Goal: Task Accomplishment & Management: Use online tool/utility

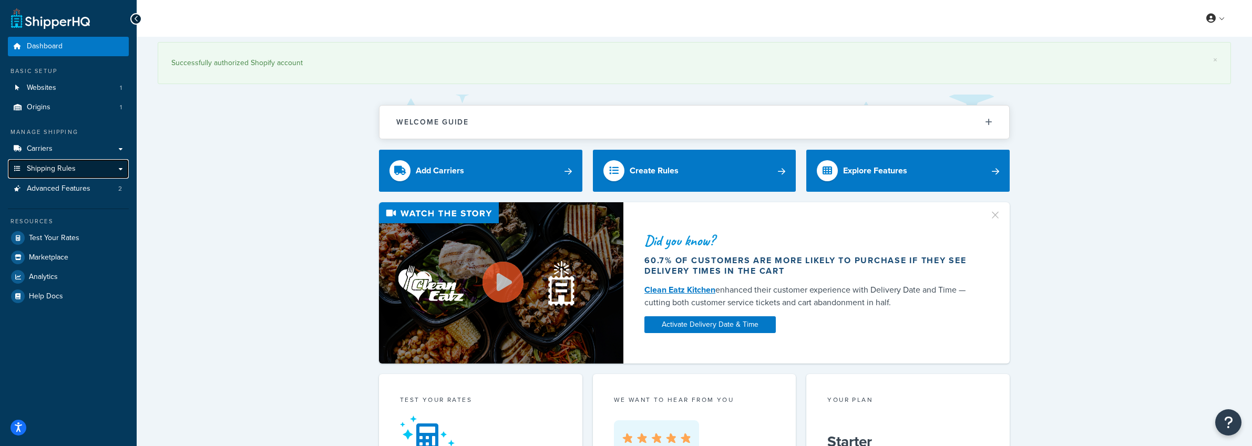
click at [51, 169] on span "Shipping Rules" at bounding box center [51, 169] width 49 height 9
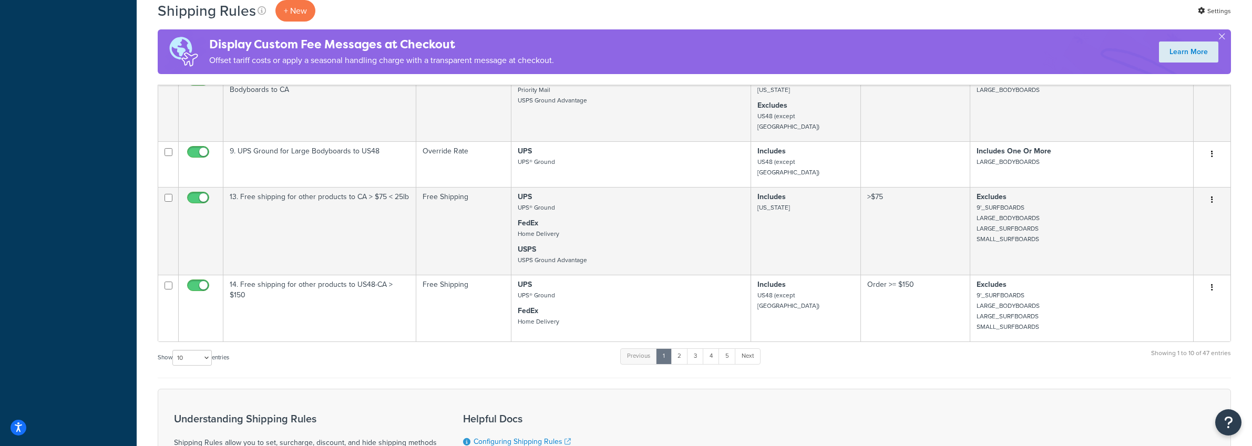
scroll to position [520, 0]
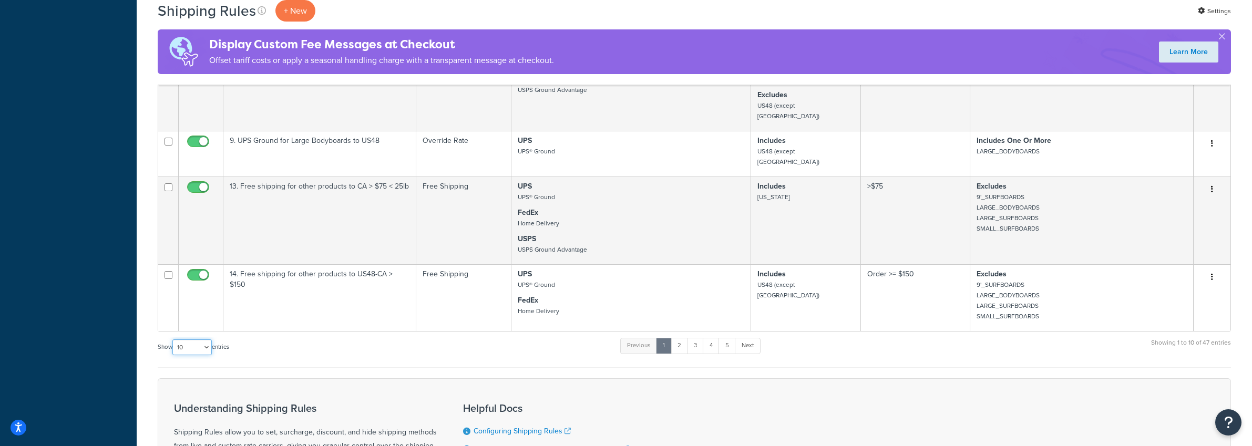
click at [185, 340] on select "10 15 25 50 100 1000" at bounding box center [191, 348] width 39 height 16
select select "50"
click at [173, 340] on select "10 15 25 50 100 1000" at bounding box center [191, 348] width 39 height 16
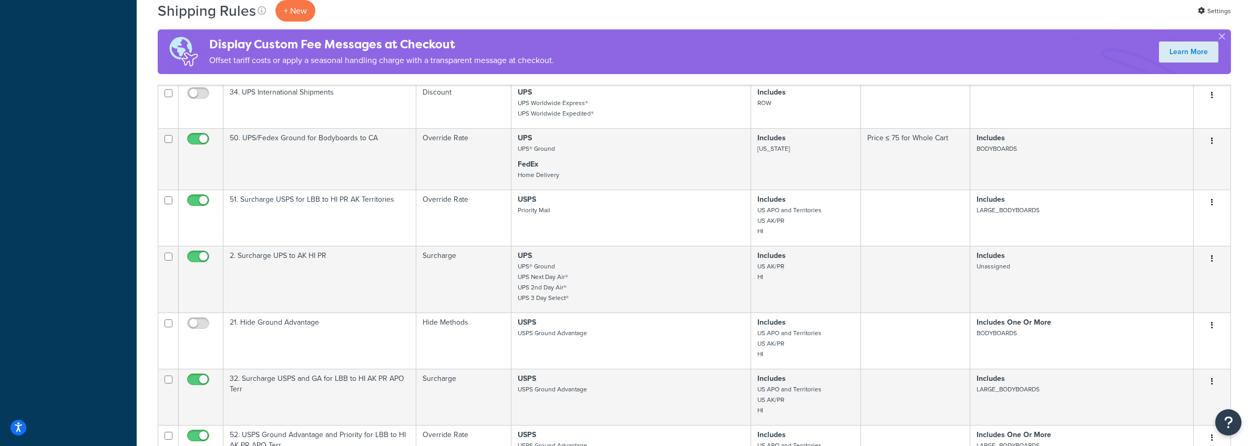
scroll to position [2375, 0]
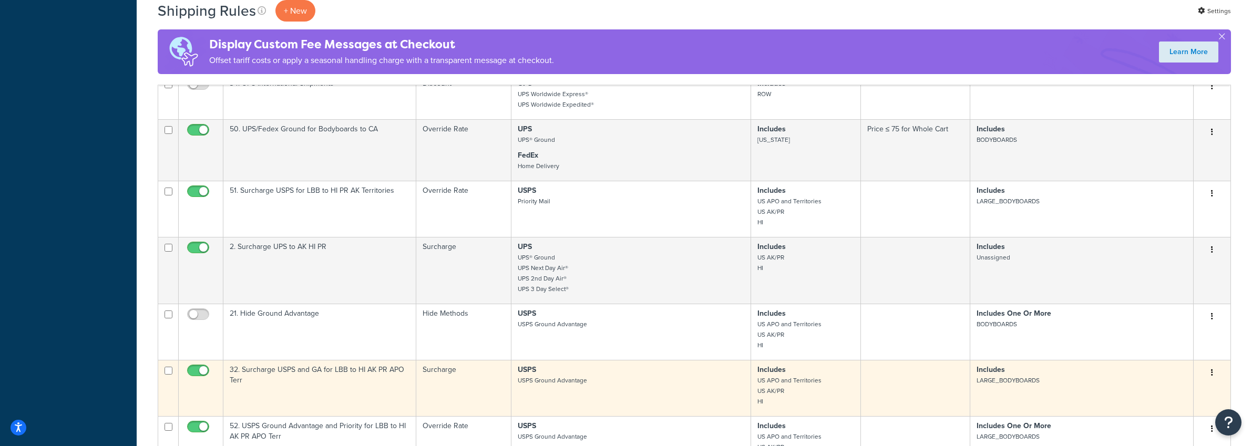
click at [1214, 365] on button "button" at bounding box center [1212, 373] width 15 height 17
click at [1174, 382] on link "Edit" at bounding box center [1177, 393] width 83 height 22
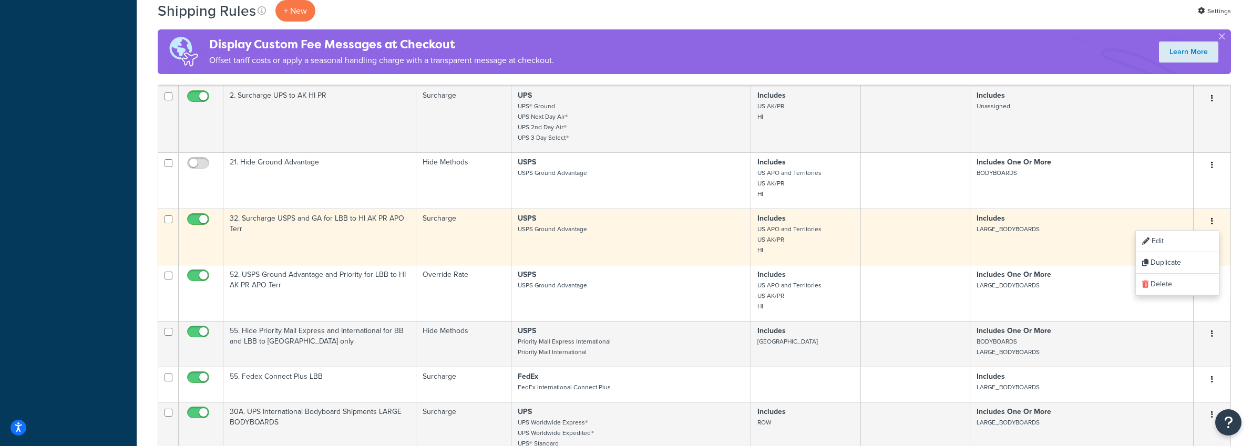
scroll to position [2527, 0]
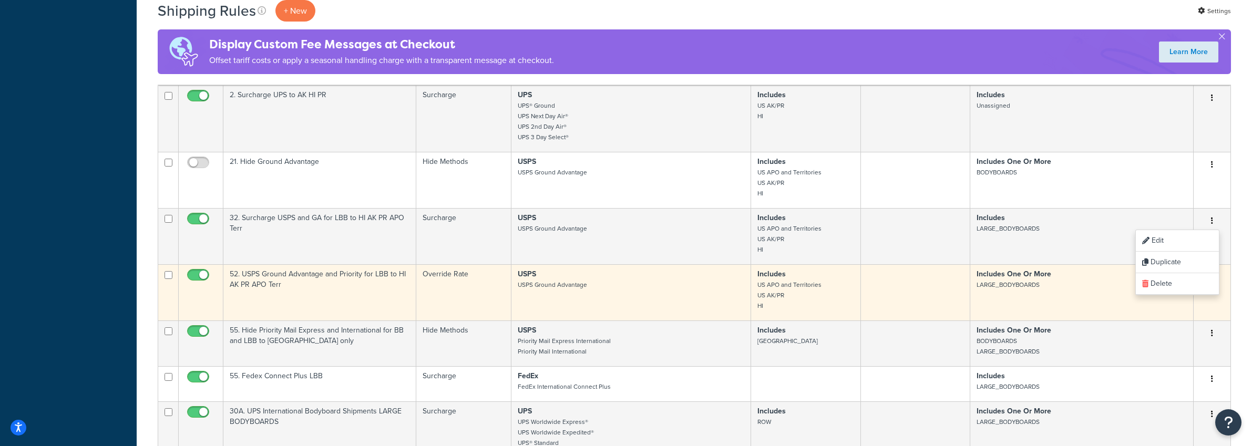
click at [1059, 271] on td "Includes One Or More LARGE_BODYBOARDS" at bounding box center [1081, 292] width 223 height 56
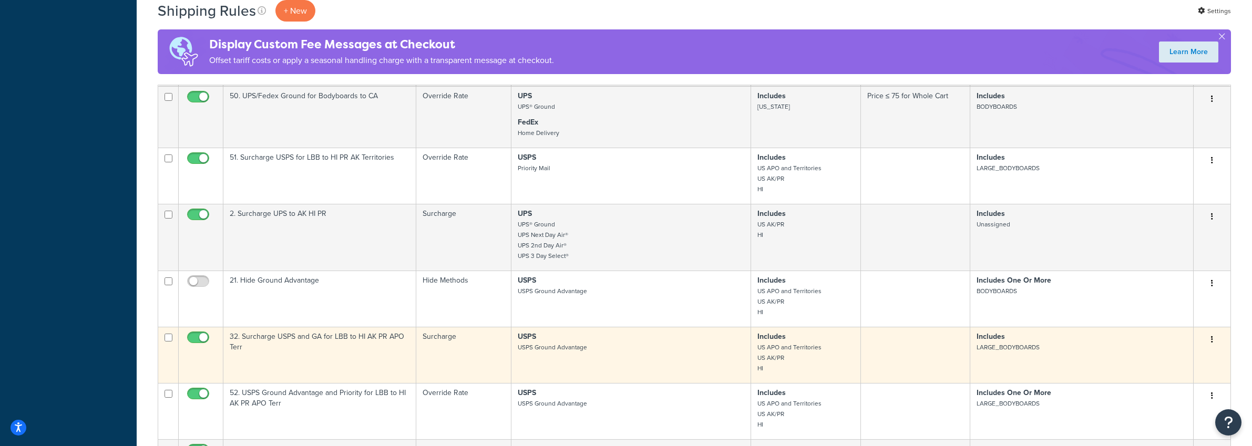
scroll to position [2410, 0]
click at [1213, 330] on button "button" at bounding box center [1212, 338] width 15 height 17
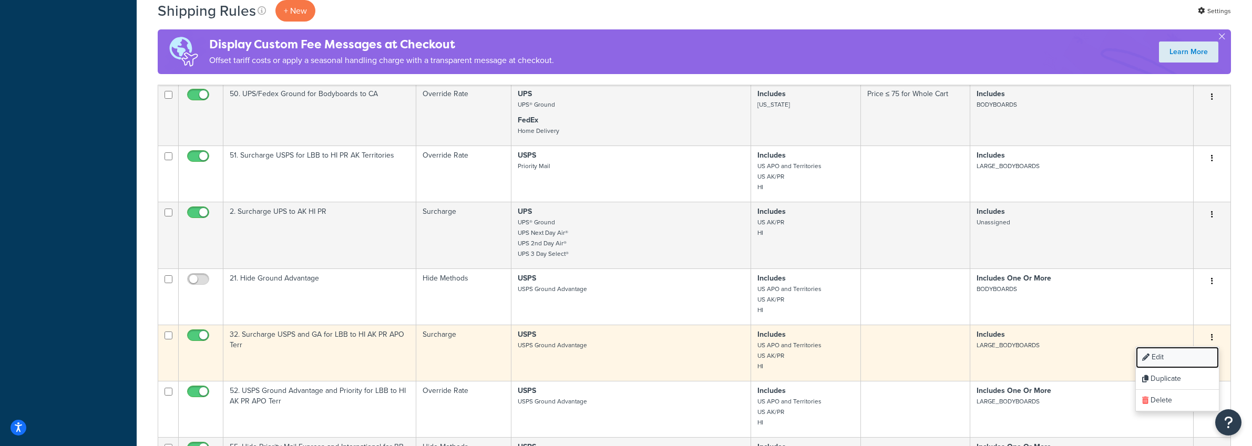
click at [1162, 347] on link "Edit" at bounding box center [1177, 358] width 83 height 22
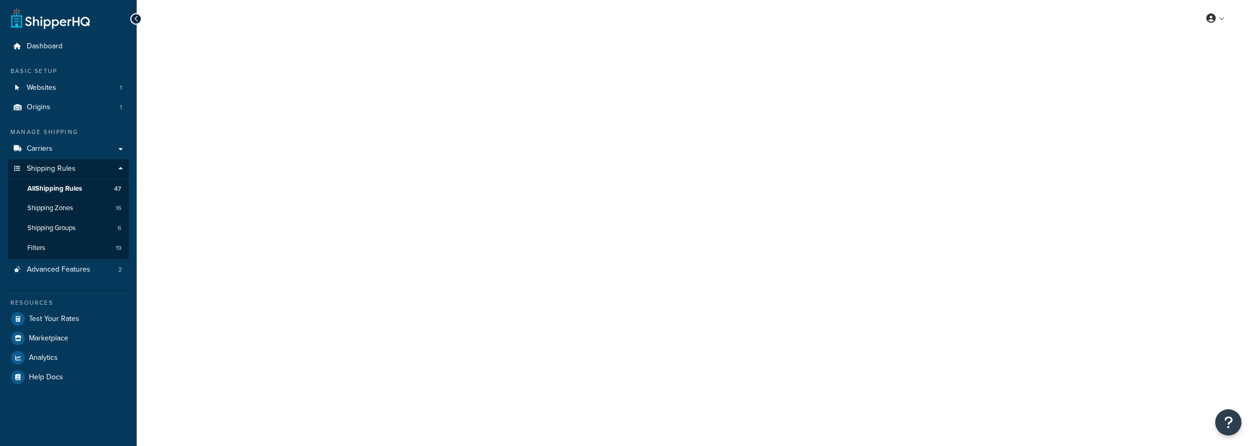
select select "SHIPPING_GROUP"
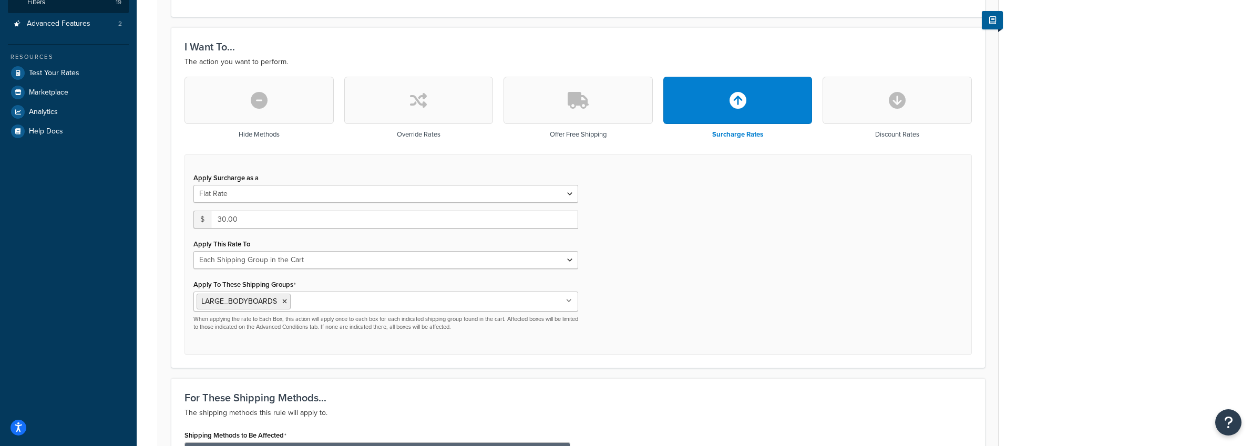
scroll to position [226, 0]
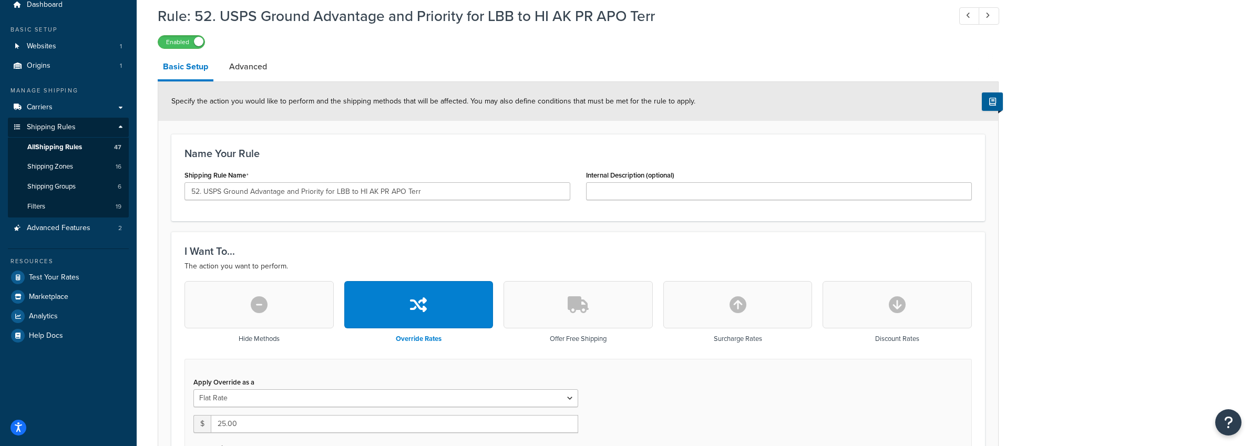
scroll to position [5, 0]
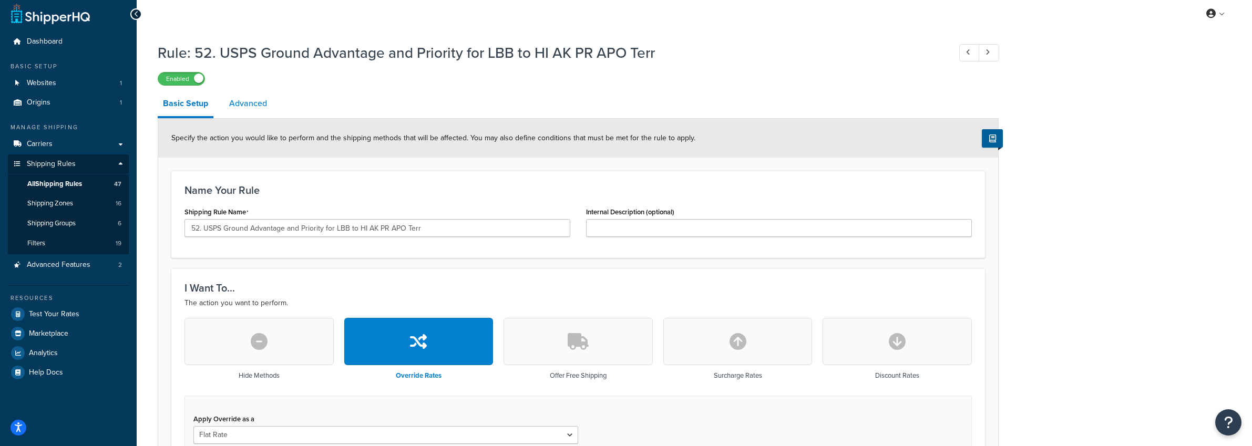
click at [257, 107] on link "Advanced" at bounding box center [248, 103] width 48 height 25
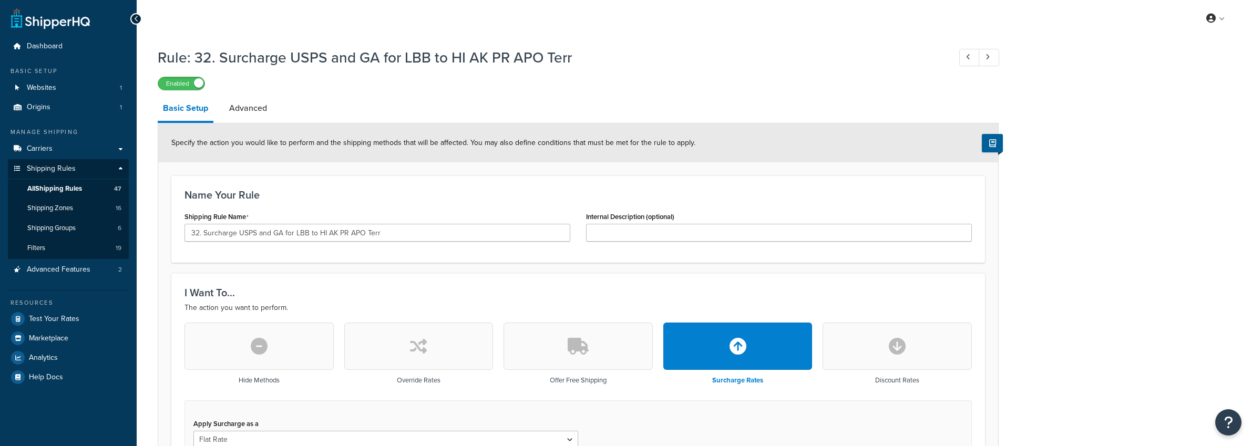
select select "SHIPPING_GROUP"
click at [254, 112] on link "Advanced" at bounding box center [248, 108] width 48 height 25
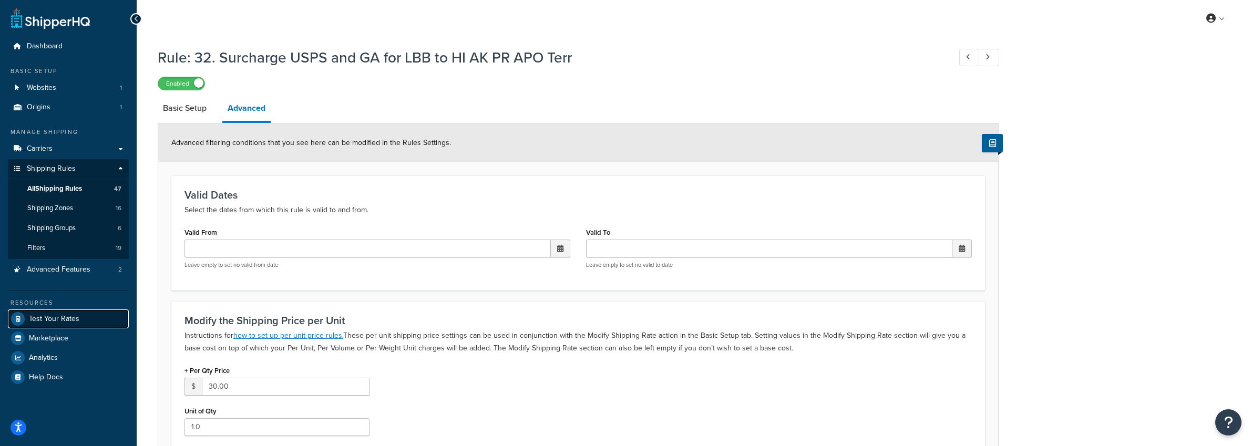
click at [69, 315] on span "Test Your Rates" at bounding box center [54, 319] width 50 height 9
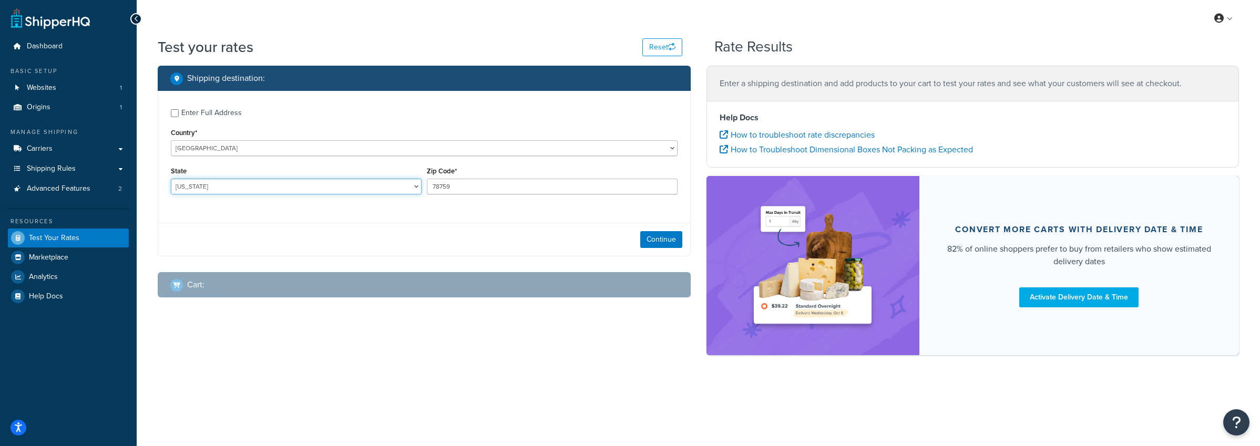
click at [197, 187] on select "Alabama Alaska American Samoa Arizona Arkansas Armed Forces Americas Armed Forc…" at bounding box center [296, 187] width 251 height 16
select select "HI"
click at [171, 179] on select "Alabama Alaska American Samoa Arizona Arkansas Armed Forces Americas Armed Forc…" at bounding box center [296, 187] width 251 height 16
drag, startPoint x: 477, startPoint y: 188, endPoint x: 351, endPoint y: 172, distance: 127.2
click at [351, 172] on div "State Alabama Alaska American Samoa Arizona Arkansas Armed Forces Americas Arme…" at bounding box center [424, 183] width 512 height 38
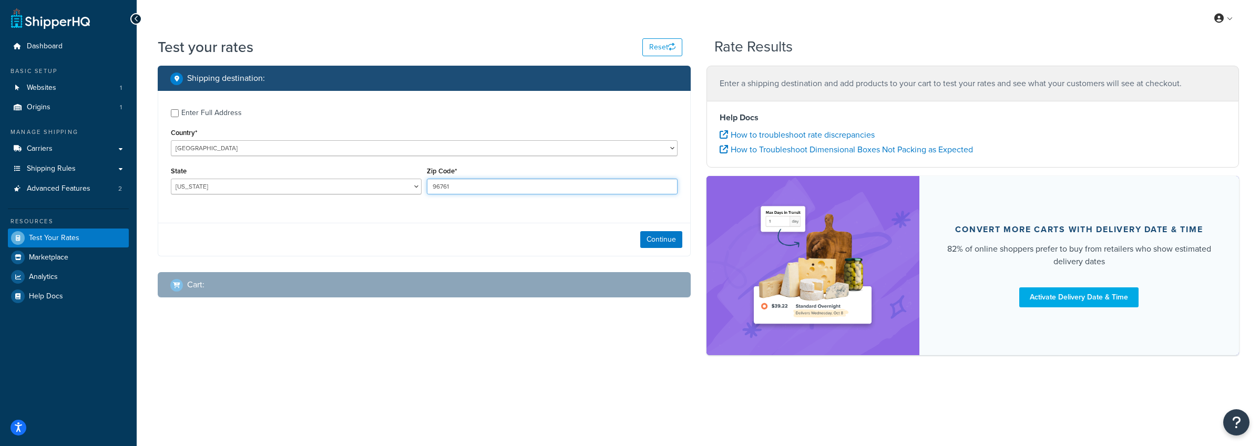
type input "96761"
click at [568, 204] on div "Enter Full Address Country* United States United Kingdom Afghanistan Åland Isla…" at bounding box center [424, 153] width 532 height 124
click at [662, 240] on button "Continue" at bounding box center [661, 239] width 42 height 17
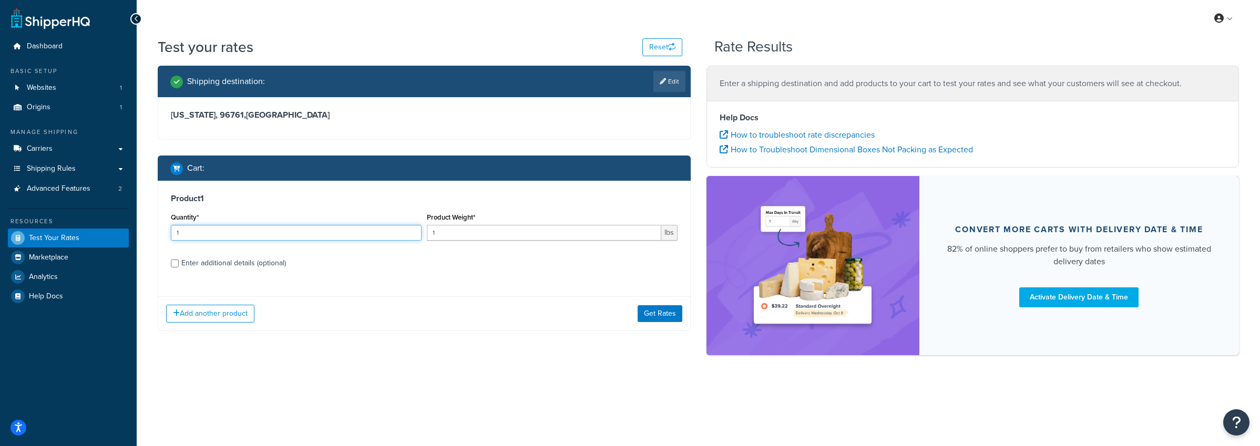
drag, startPoint x: 234, startPoint y: 230, endPoint x: 159, endPoint y: 223, distance: 76.1
click at [159, 223] on div "Product 1 Quantity* 1 Product Weight* 1 lbs Enter additional details (optional)" at bounding box center [424, 235] width 532 height 108
type input "2"
drag, startPoint x: 407, startPoint y: 224, endPoint x: 365, endPoint y: 221, distance: 41.6
click at [363, 222] on div "Quantity* 2 Product Weight* 1 lbs" at bounding box center [424, 229] width 512 height 38
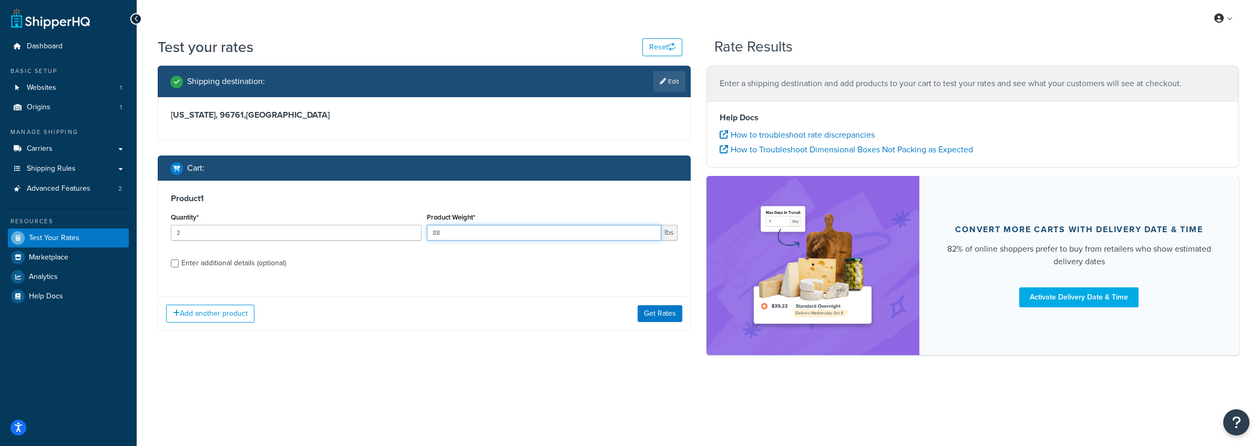
type input "8"
type input "1"
type input "8"
click at [173, 267] on input "Enter additional details (optional)" at bounding box center [175, 264] width 8 height 8
checkbox input "true"
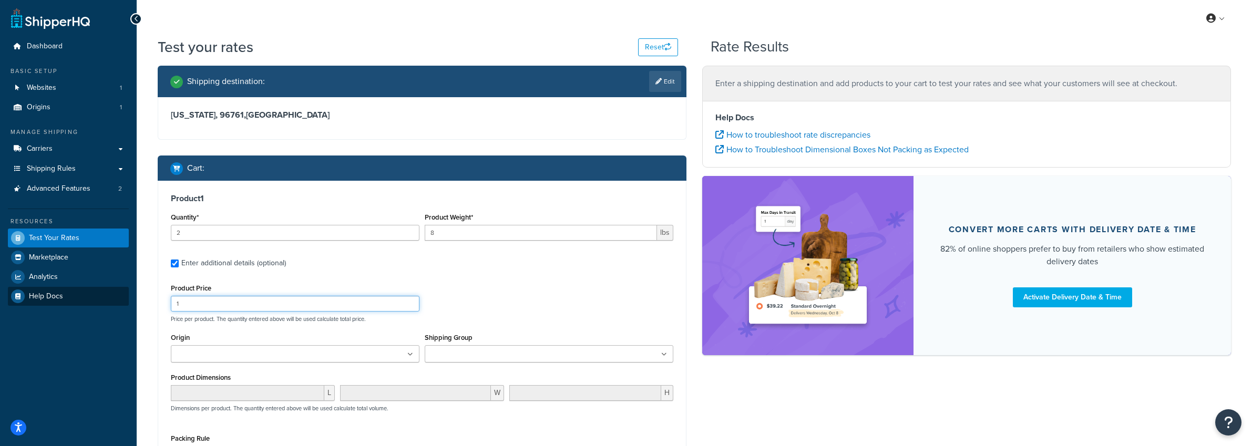
drag, startPoint x: 223, startPoint y: 301, endPoint x: 124, endPoint y: 286, distance: 101.0
click at [122, 287] on div "Dashboard Basic Setup Websites 1 Origins 1 Manage Shipping Carriers Carriers Al…" at bounding box center [626, 311] width 1252 height 622
type input "200"
click at [307, 352] on ul at bounding box center [295, 353] width 249 height 17
click at [465, 356] on input "Shipping Group" at bounding box center [474, 355] width 93 height 12
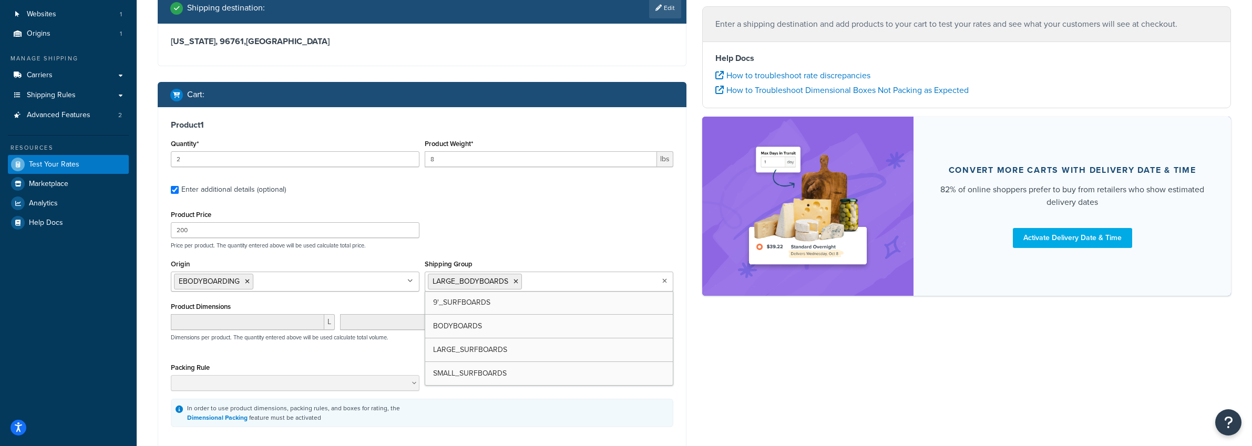
scroll to position [179, 0]
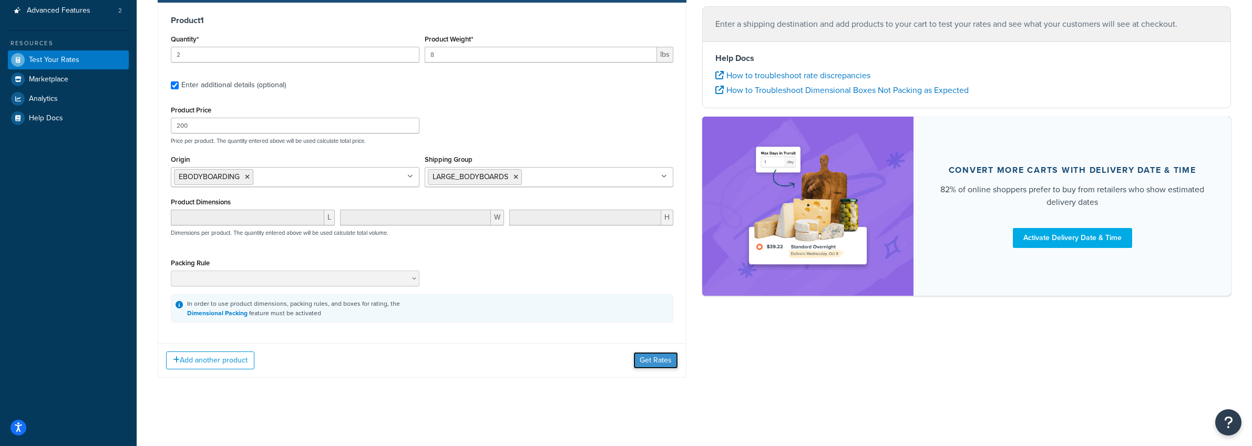
click at [663, 363] on button "Get Rates" at bounding box center [655, 360] width 45 height 17
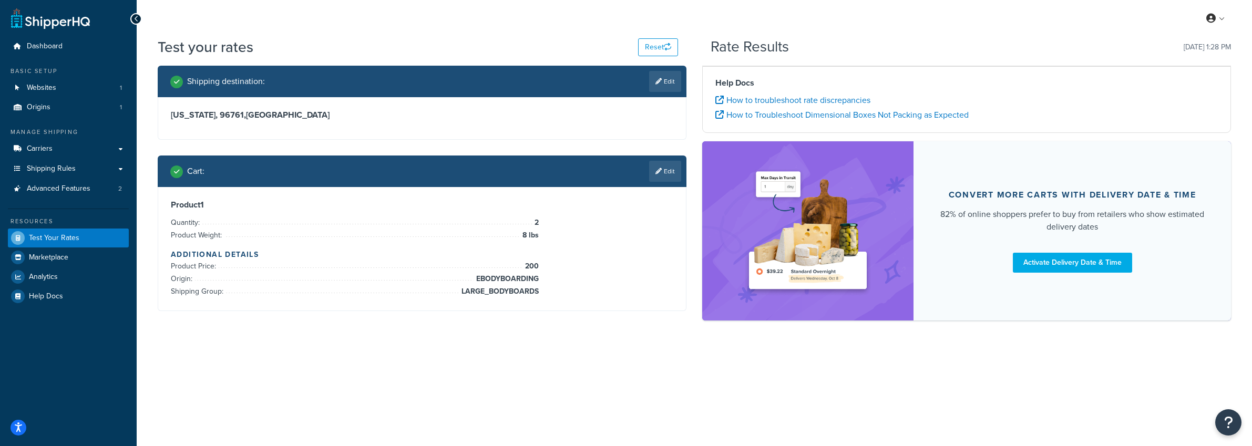
scroll to position [0, 0]
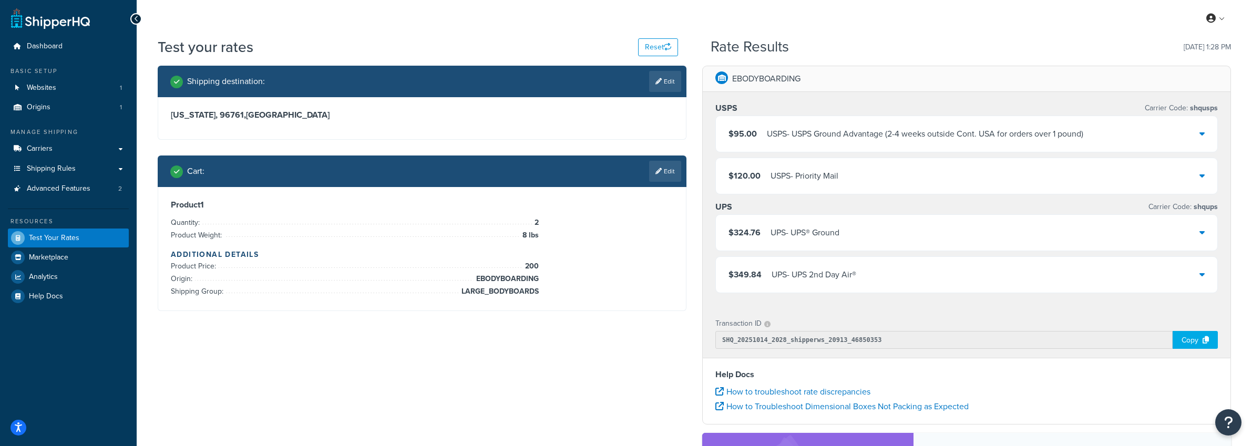
click at [1204, 136] on icon at bounding box center [1202, 133] width 5 height 8
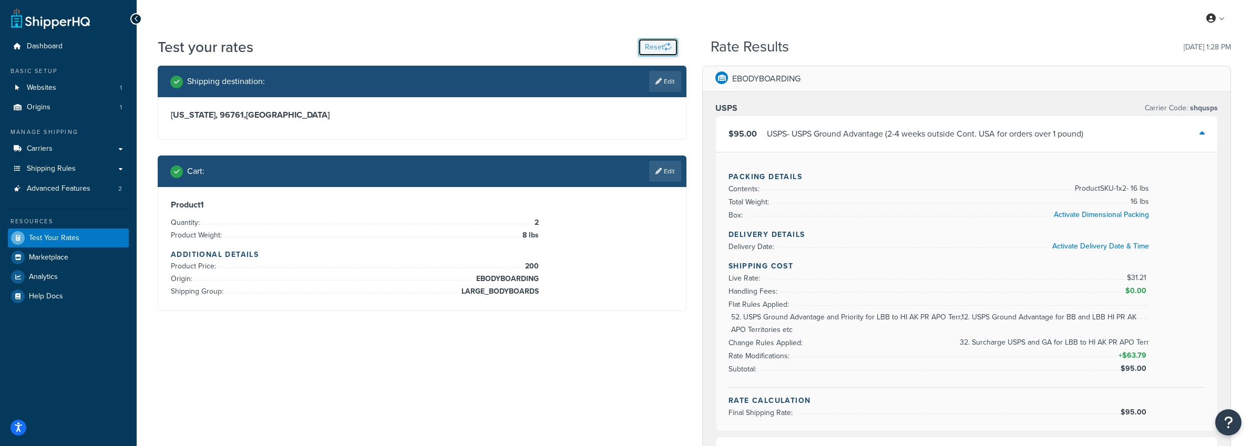
click at [652, 48] on button "Reset" at bounding box center [658, 47] width 40 height 18
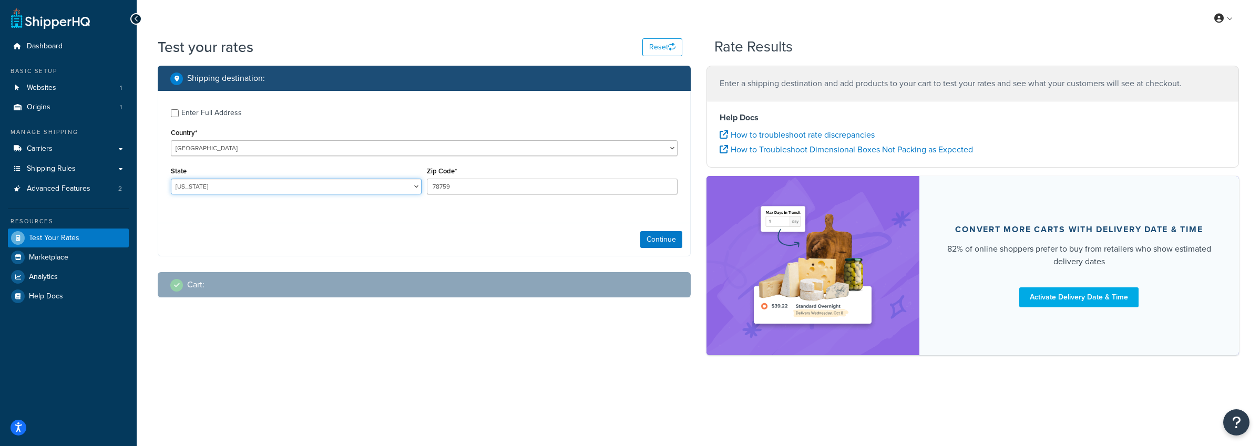
click at [288, 185] on select "Alabama Alaska American Samoa Arizona Arkansas Armed Forces Americas Armed Forc…" at bounding box center [296, 187] width 251 height 16
select select "HI"
click at [171, 179] on select "Alabama Alaska American Samoa Arizona Arkansas Armed Forces Americas Armed Forc…" at bounding box center [296, 187] width 251 height 16
drag, startPoint x: 478, startPoint y: 188, endPoint x: 357, endPoint y: 167, distance: 123.2
click at [357, 167] on div "State Alabama Alaska American Samoa Arizona Arkansas Armed Forces Americas Arme…" at bounding box center [424, 183] width 512 height 38
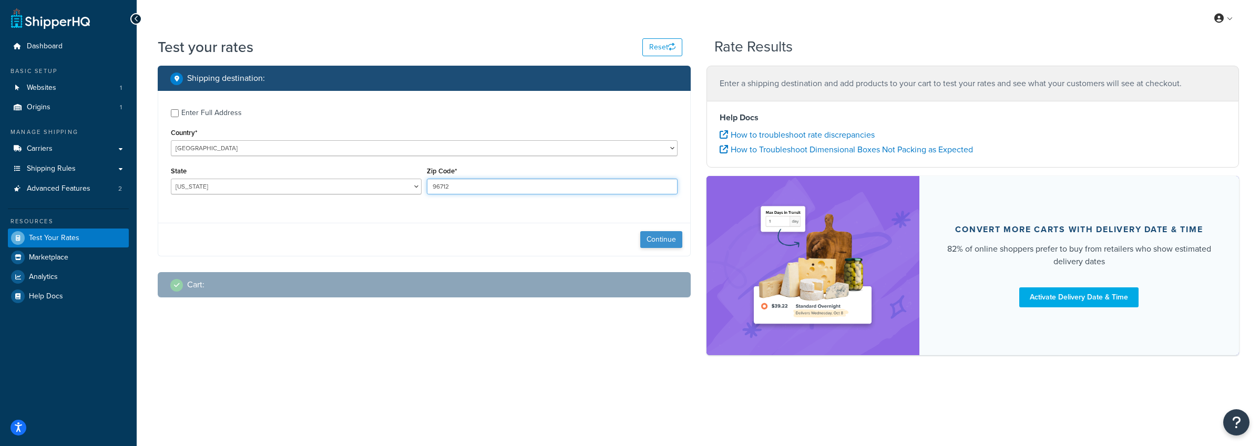
type input "96712"
click at [677, 239] on button "Continue" at bounding box center [661, 239] width 42 height 17
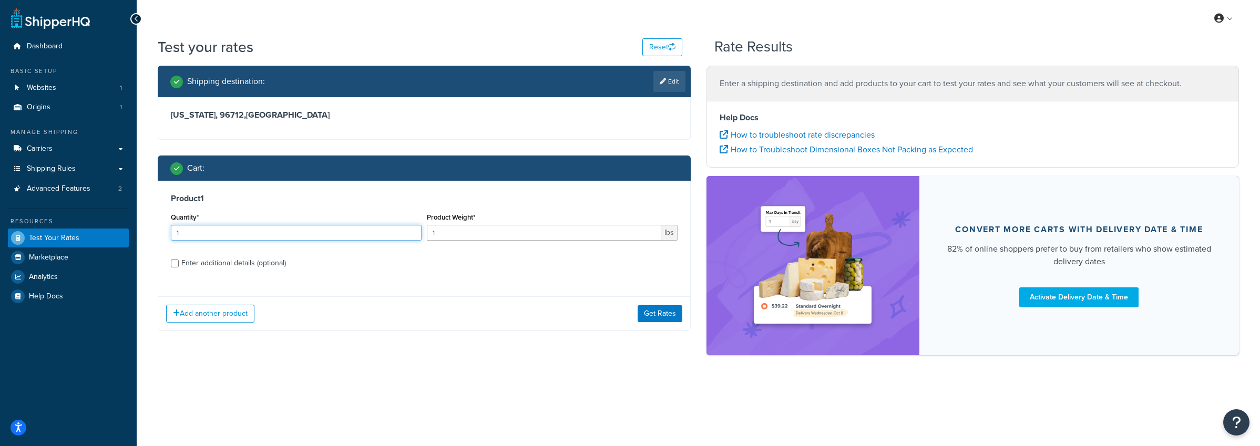
drag, startPoint x: 186, startPoint y: 238, endPoint x: 124, endPoint y: 231, distance: 62.4
click at [124, 231] on div "Dashboard Basic Setup Websites 1 Origins 1 Manage Shipping Carriers Carriers Al…" at bounding box center [630, 223] width 1260 height 446
type input "2"
drag, startPoint x: 457, startPoint y: 238, endPoint x: 385, endPoint y: 236, distance: 72.6
click at [385, 236] on div "Quantity* 2 Product Weight* 1 lbs" at bounding box center [424, 229] width 512 height 38
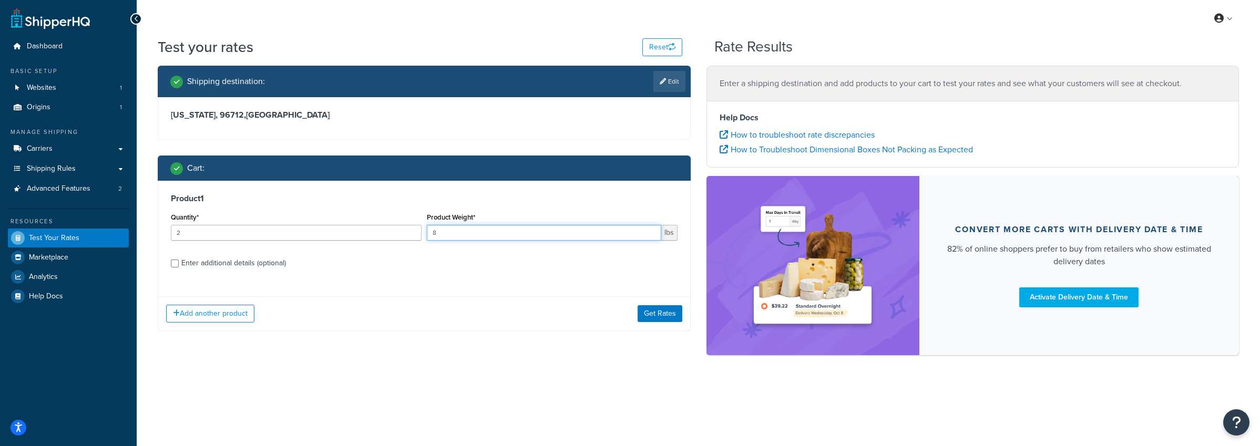
type input "8"
click at [175, 263] on input "Enter additional details (optional)" at bounding box center [175, 264] width 8 height 8
checkbox input "true"
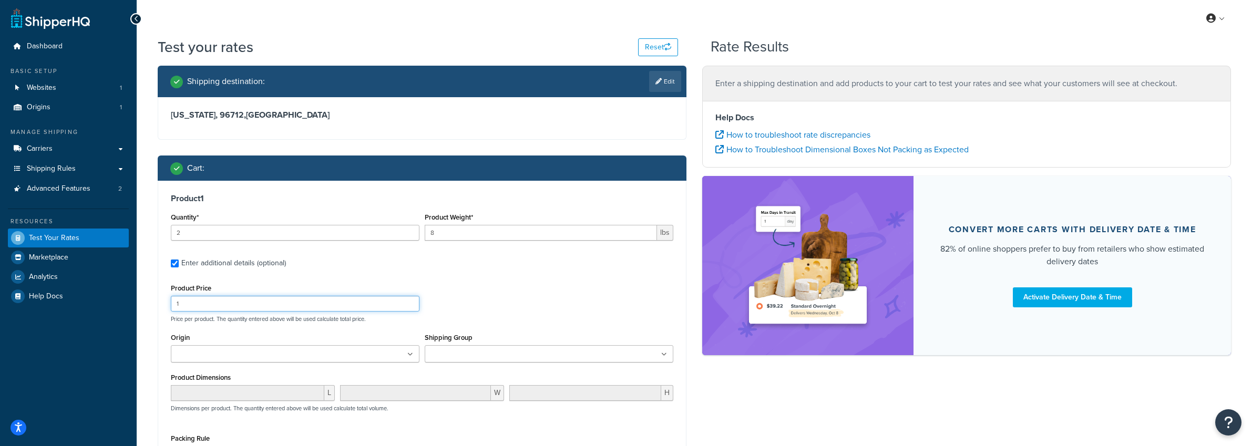
click at [138, 296] on div "Test your rates Reset Rate Results Shipping destination : Edit Hawaii, 96712 , …" at bounding box center [694, 316] width 1115 height 559
type input "200"
click at [201, 355] on input "Origin" at bounding box center [220, 355] width 93 height 12
click at [466, 359] on input "Shipping Group" at bounding box center [474, 355] width 93 height 12
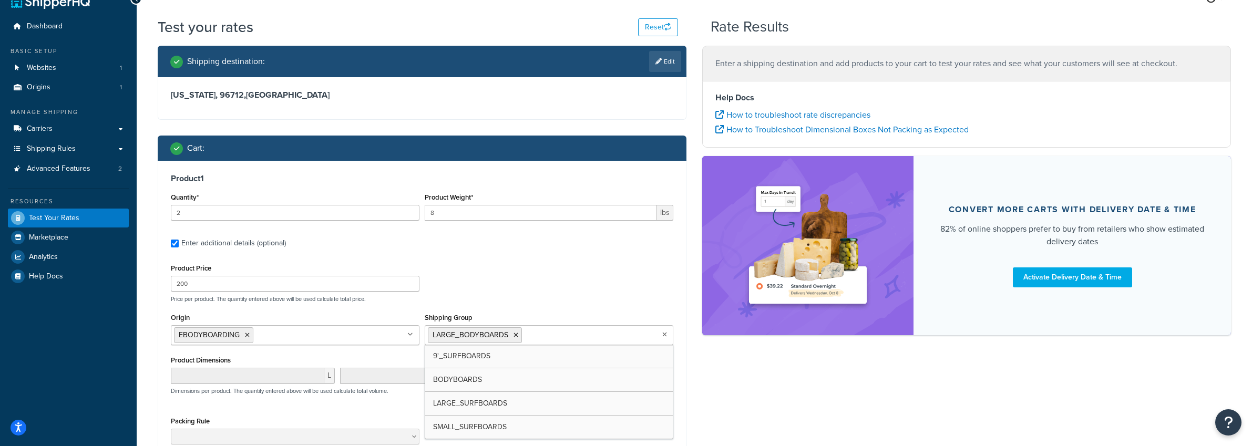
click at [572, 264] on div "Product Price 200 Price per product. The quantity entered above will be used ca…" at bounding box center [422, 282] width 508 height 42
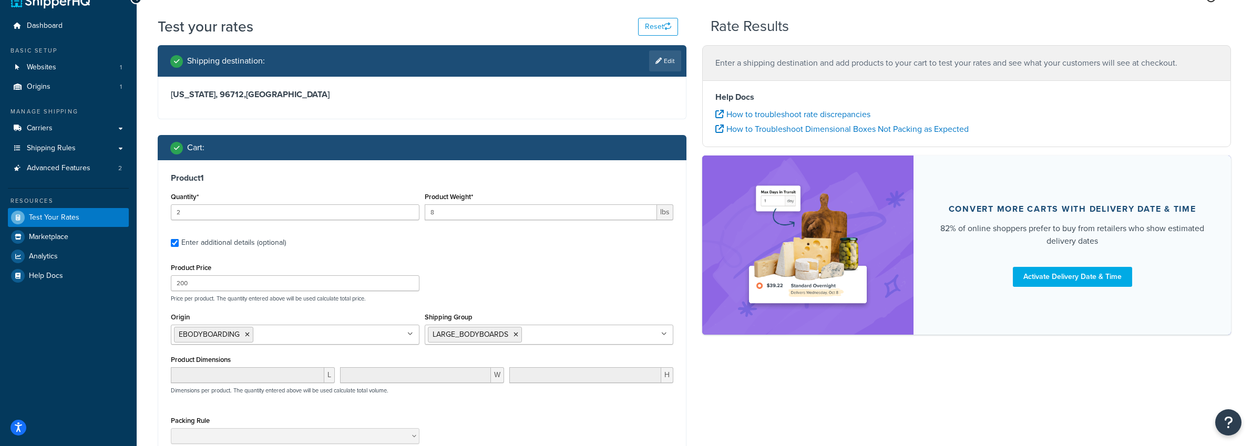
scroll to position [179, 0]
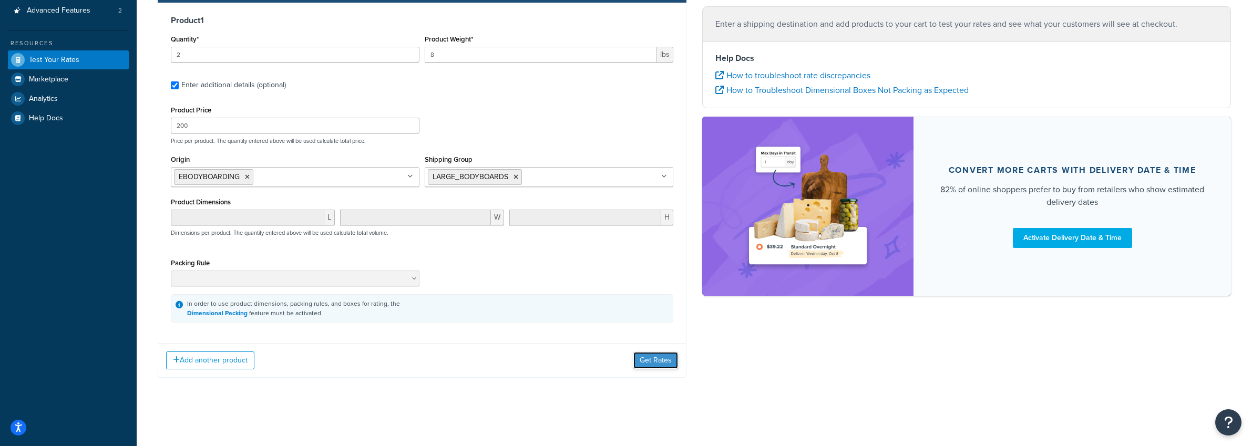
click at [663, 363] on button "Get Rates" at bounding box center [655, 360] width 45 height 17
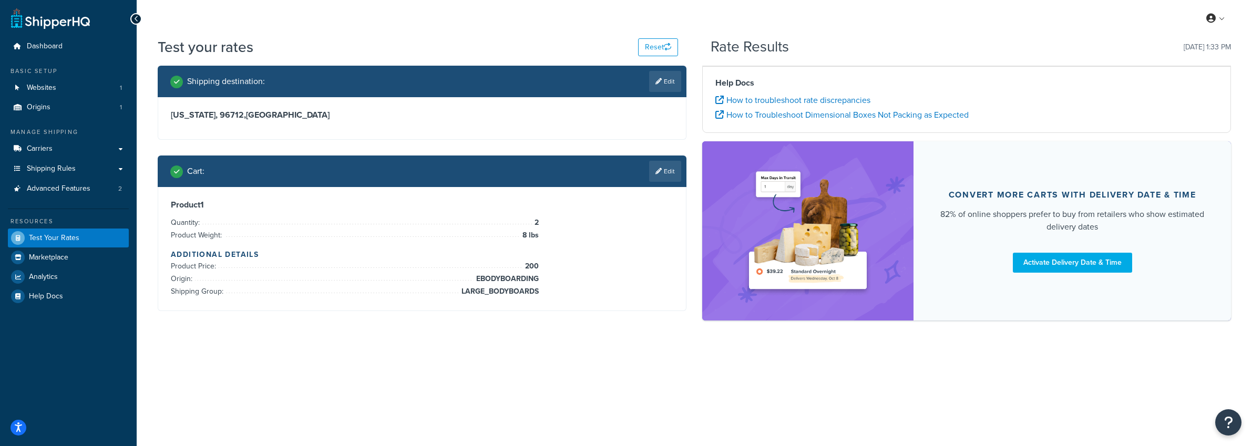
scroll to position [0, 0]
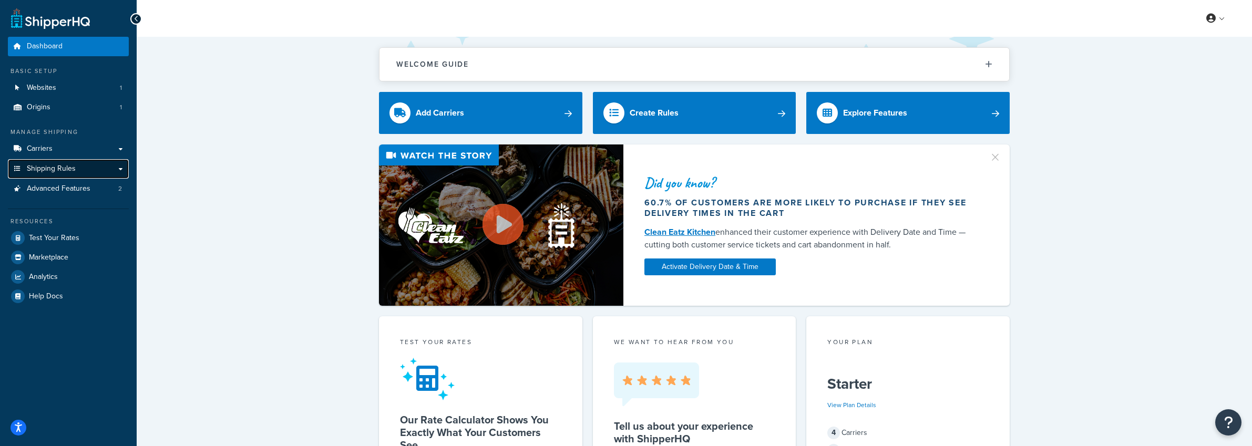
click at [55, 171] on span "Shipping Rules" at bounding box center [51, 169] width 49 height 9
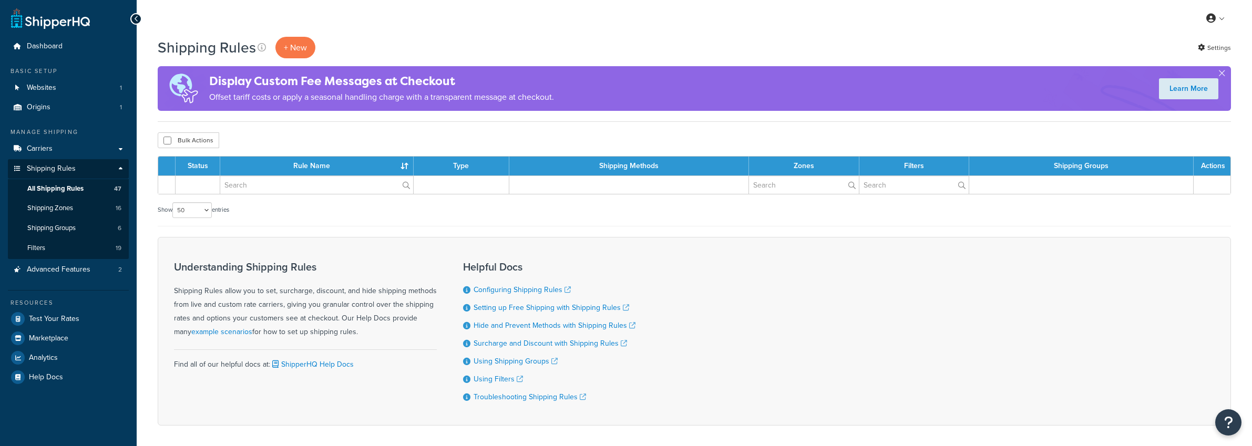
select select "50"
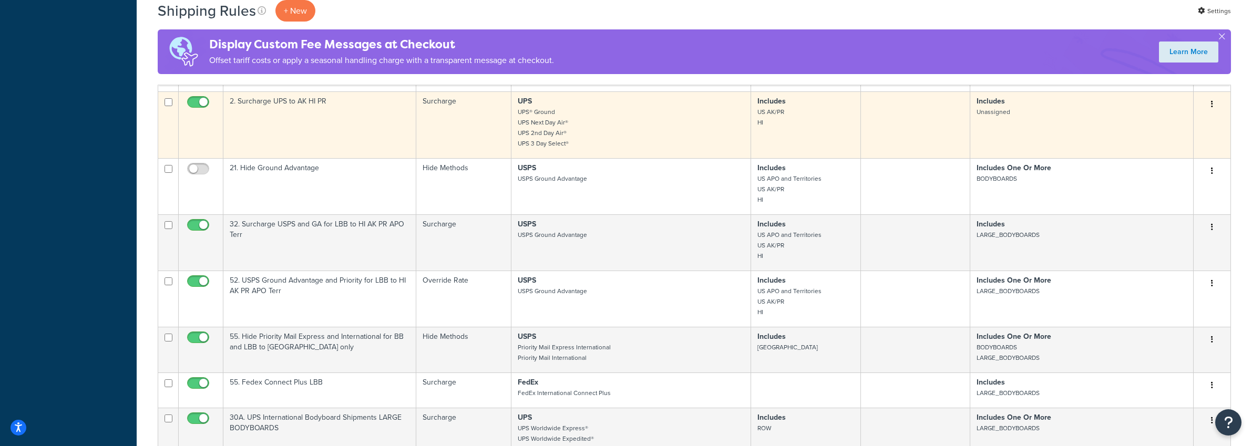
scroll to position [2521, 0]
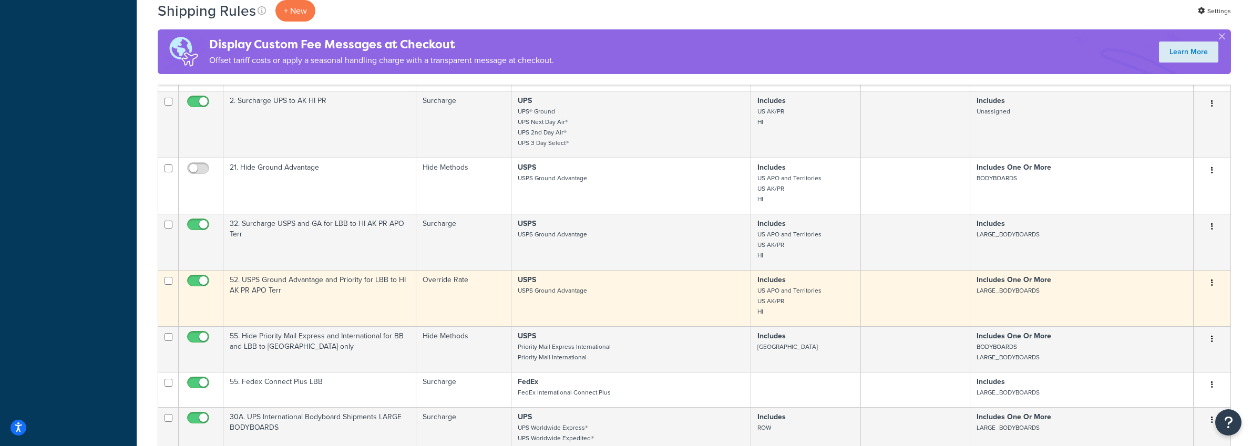
click at [1215, 275] on button "button" at bounding box center [1212, 283] width 15 height 17
click at [1164, 292] on link "Edit" at bounding box center [1177, 303] width 83 height 22
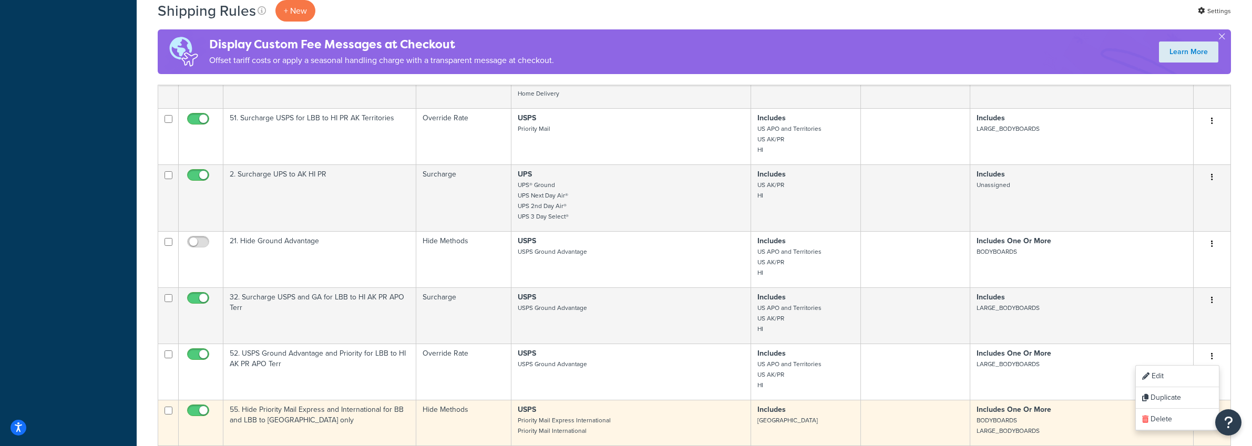
scroll to position [2445, 0]
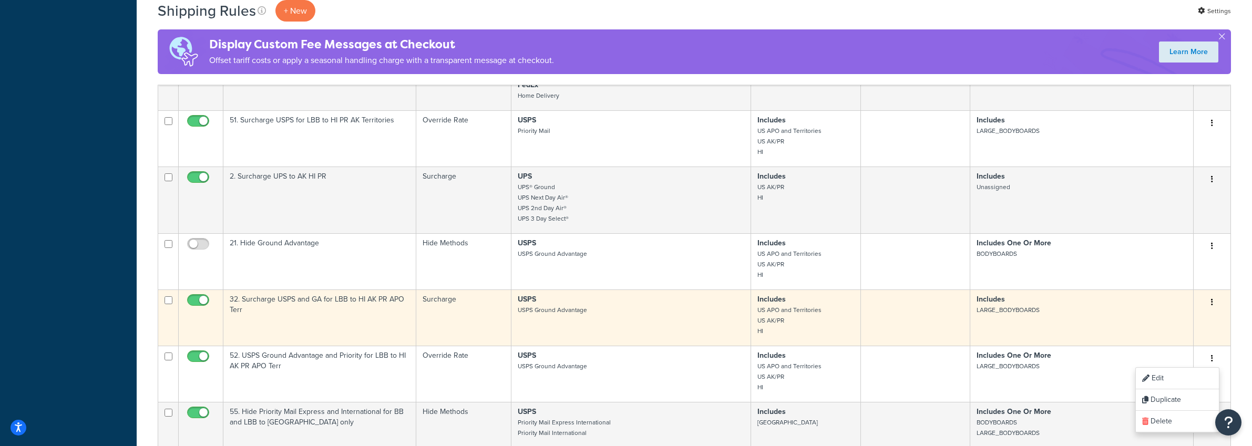
click at [1216, 294] on button "button" at bounding box center [1212, 302] width 15 height 17
click at [1162, 312] on link "Edit" at bounding box center [1177, 323] width 83 height 22
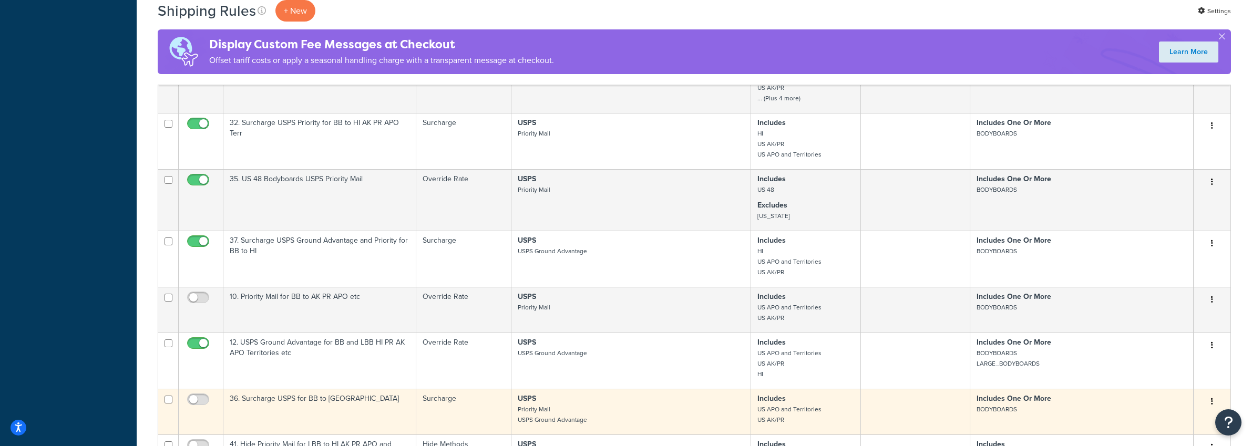
scroll to position [1798, 0]
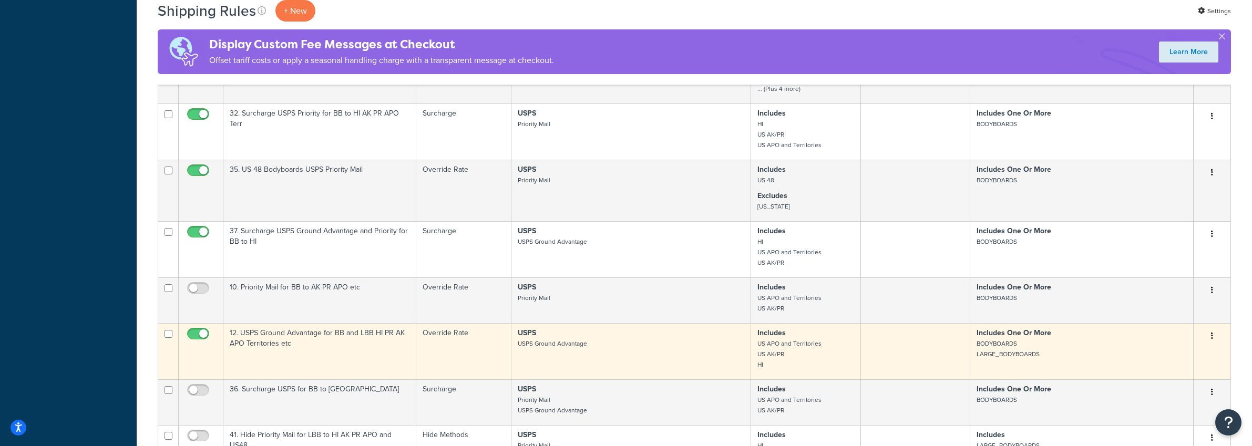
click at [1213, 328] on button "button" at bounding box center [1212, 336] width 15 height 17
click at [1154, 345] on link "Edit" at bounding box center [1177, 356] width 83 height 22
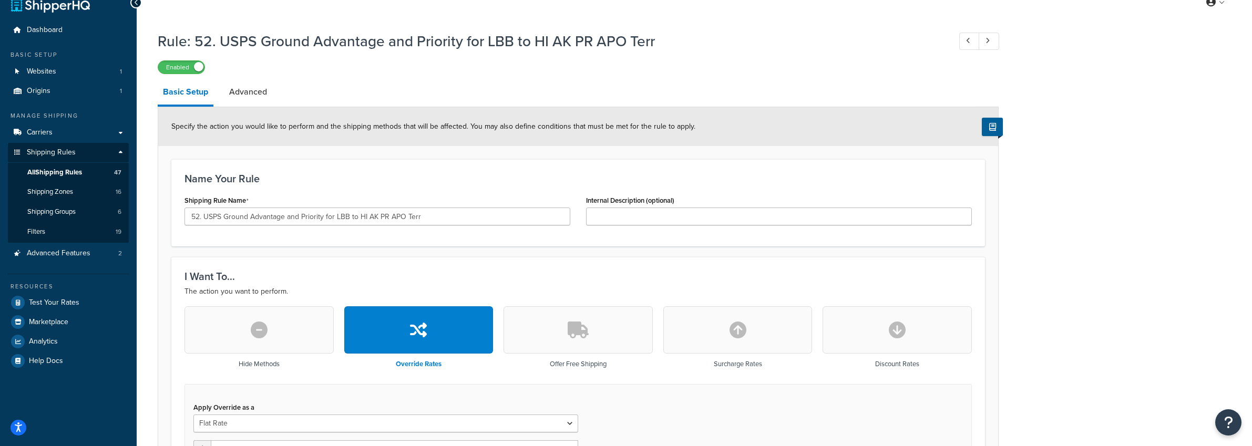
scroll to position [16, 0]
click at [262, 89] on link "Advanced" at bounding box center [248, 92] width 48 height 25
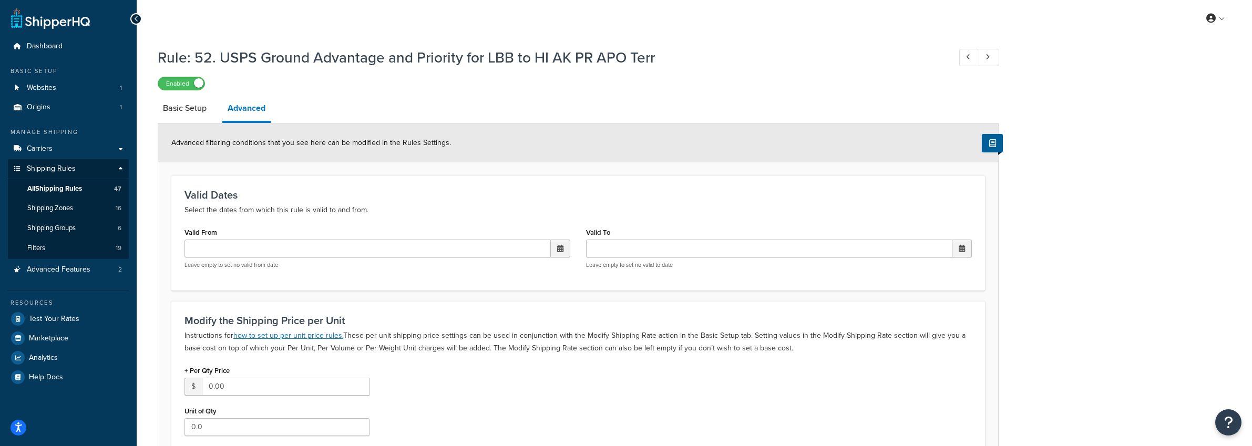
scroll to position [16, 0]
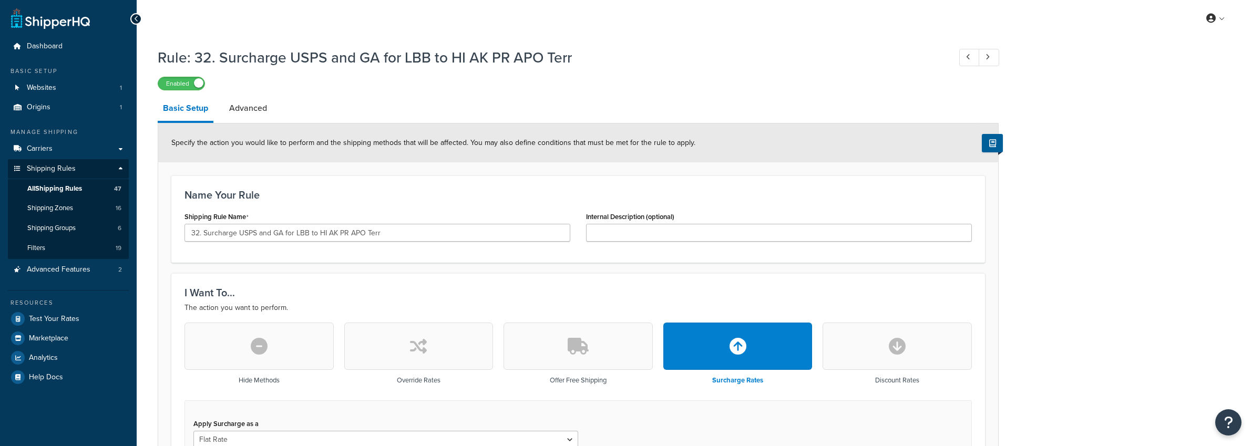
select select "SHIPPING_GROUP"
click at [257, 105] on link "Advanced" at bounding box center [248, 108] width 48 height 25
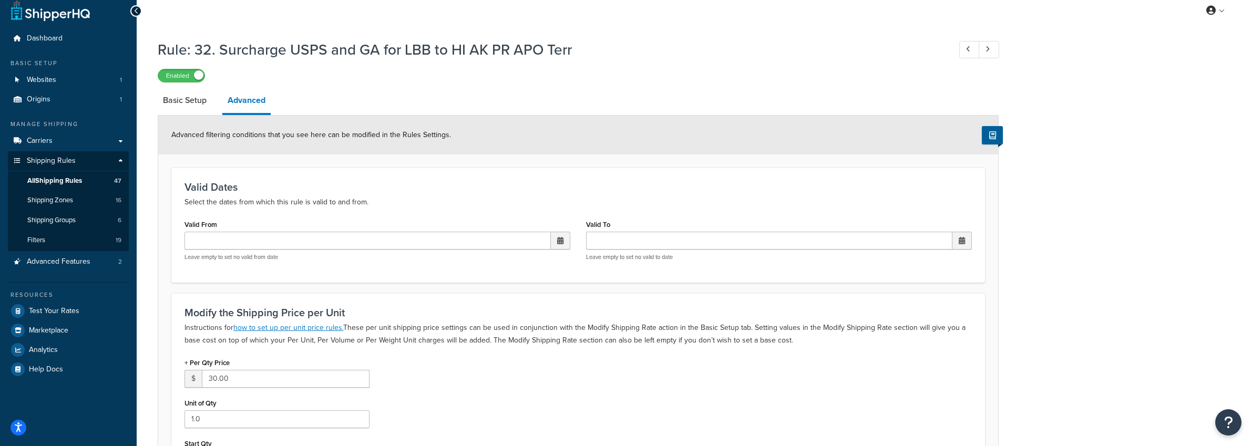
scroll to position [18, 0]
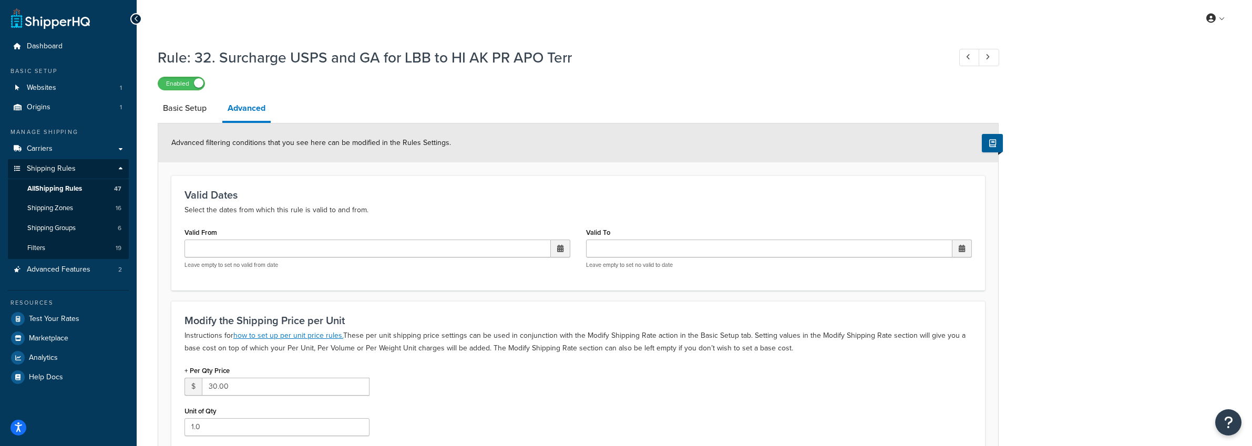
select select "SHIPPING_GROUP"
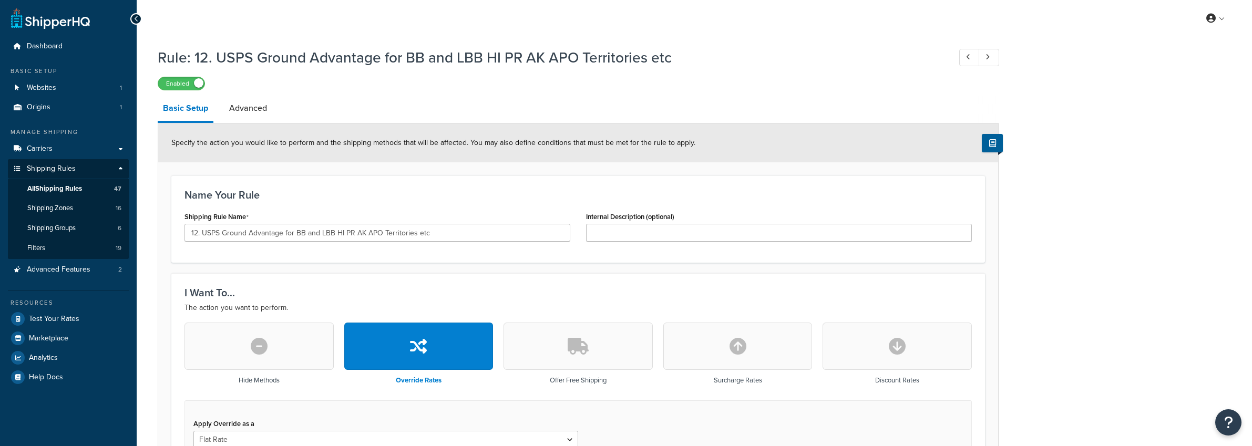
click at [252, 108] on link "Advanced" at bounding box center [248, 108] width 48 height 25
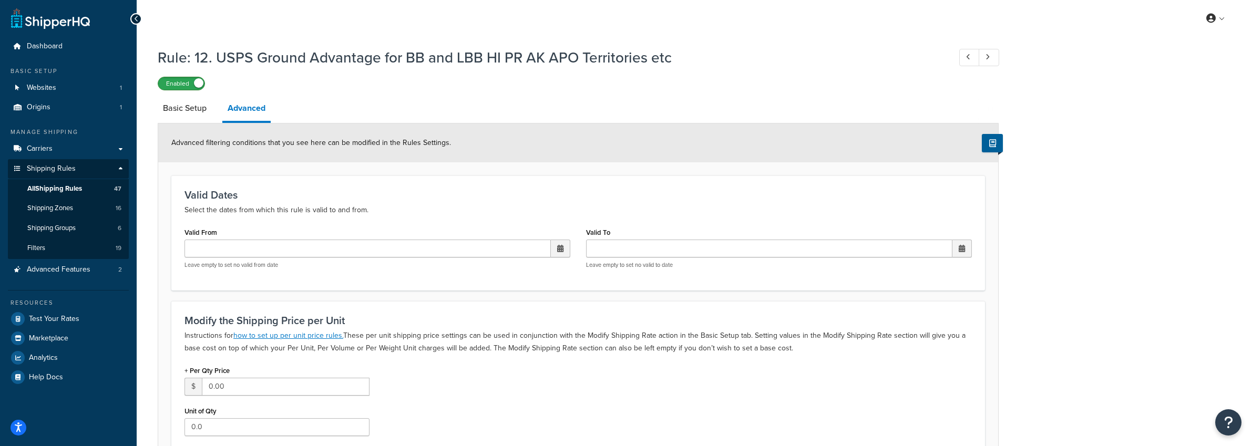
click at [173, 85] on label "Enabled" at bounding box center [181, 83] width 46 height 13
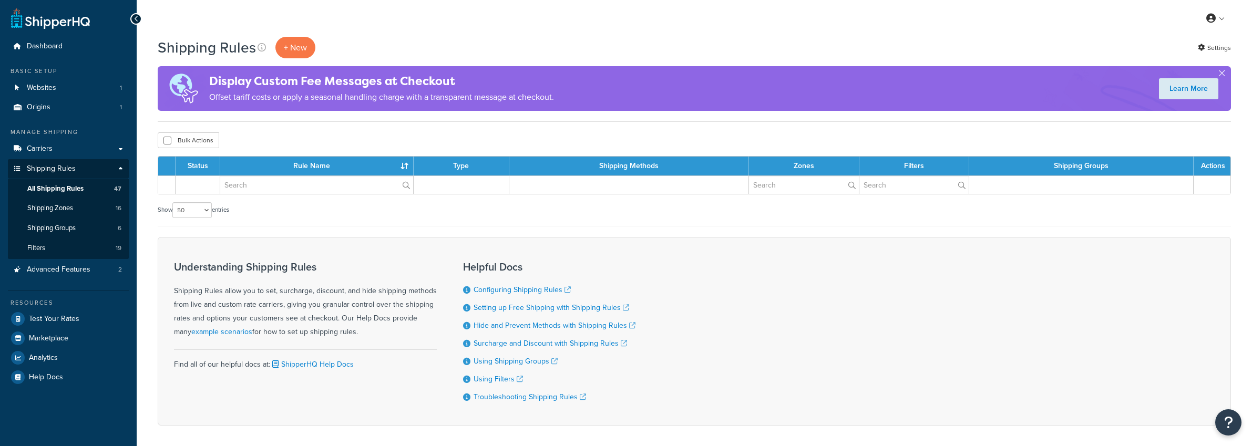
select select "50"
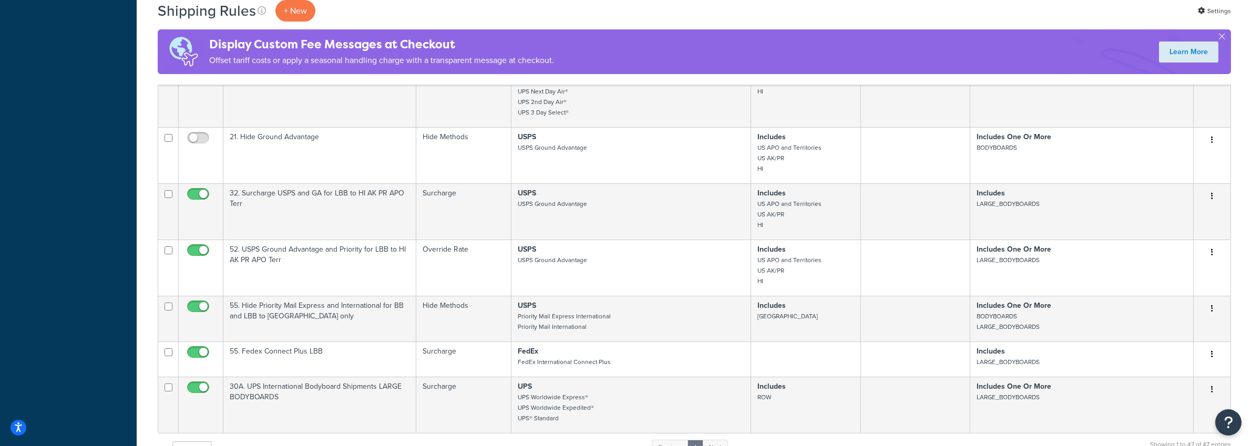
scroll to position [2556, 0]
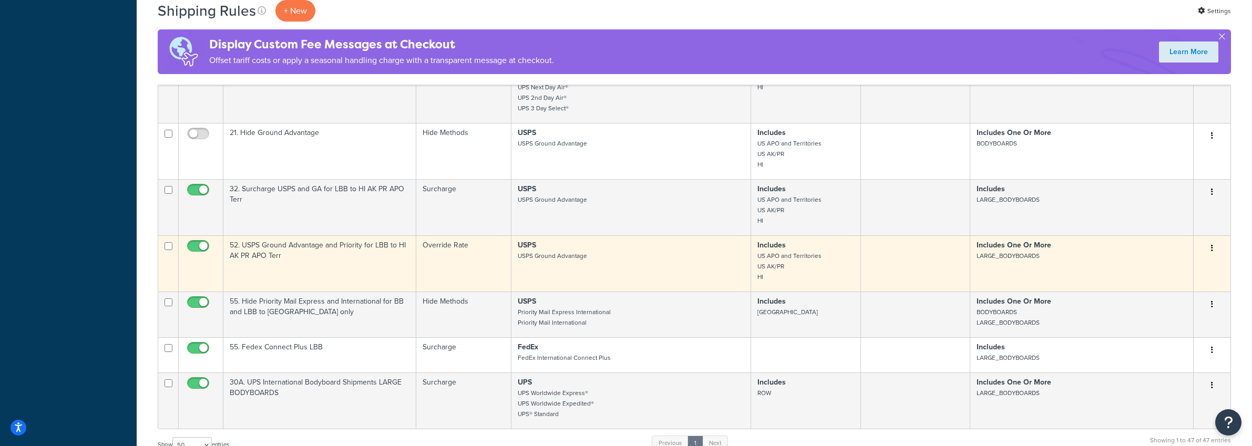
click at [1216, 240] on button "button" at bounding box center [1212, 248] width 15 height 17
click at [1165, 258] on link "Edit" at bounding box center [1177, 269] width 83 height 22
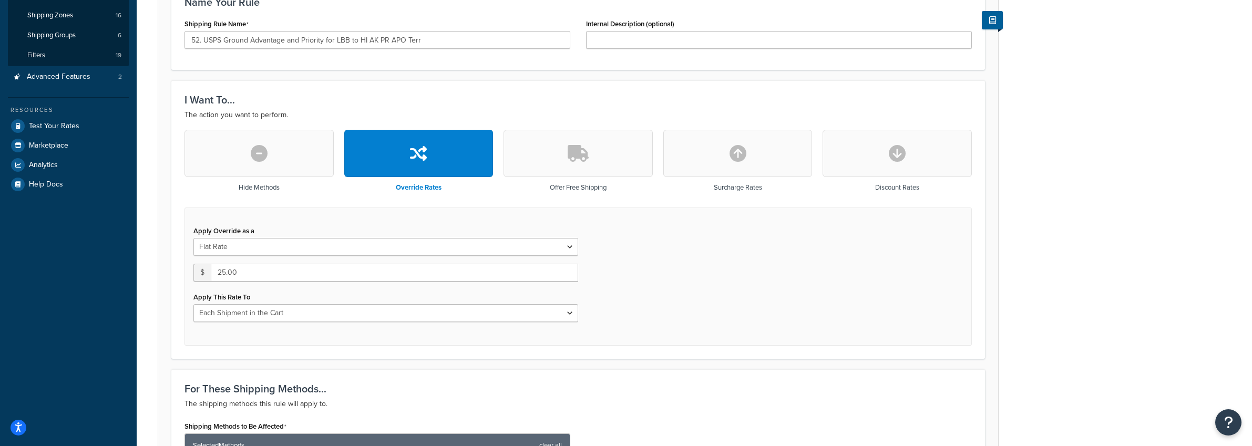
scroll to position [196, 0]
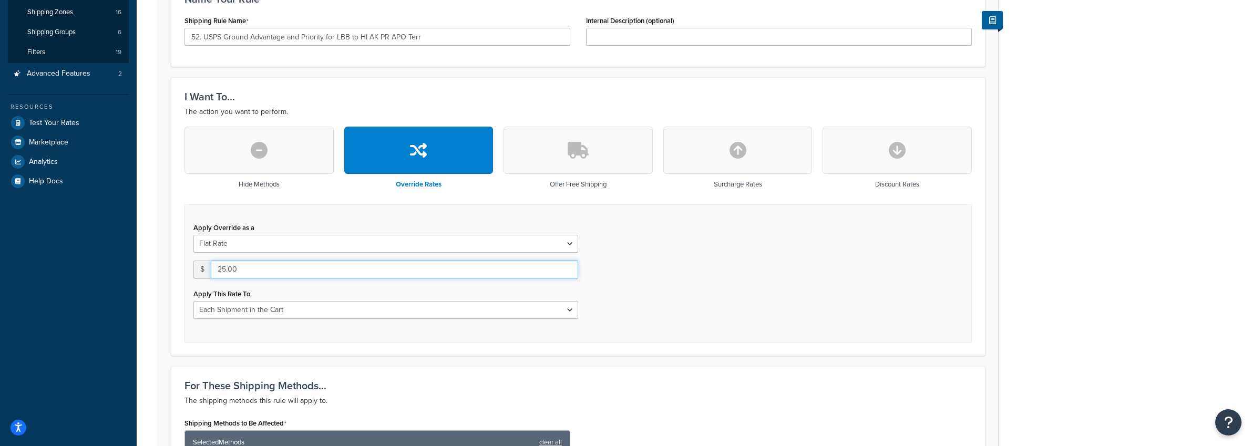
drag, startPoint x: 253, startPoint y: 272, endPoint x: 146, endPoint y: 256, distance: 109.0
click at [146, 256] on div "Rule: 52. USPS Ground Advantage and Priority for LBB to HI AK PR APO Terr Enabl…" at bounding box center [694, 369] width 1115 height 1046
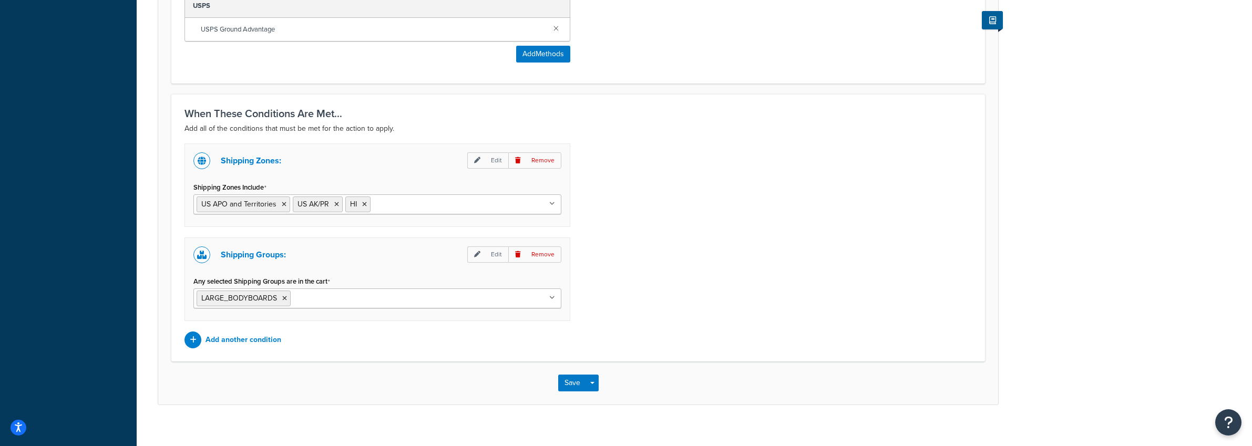
scroll to position [669, 0]
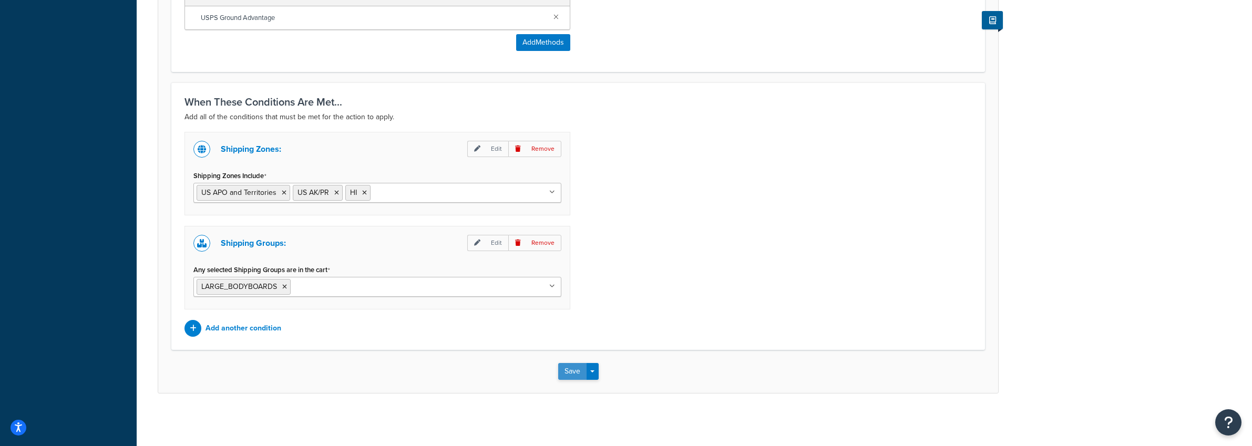
type input "40"
click at [569, 369] on button "Save" at bounding box center [572, 371] width 28 height 17
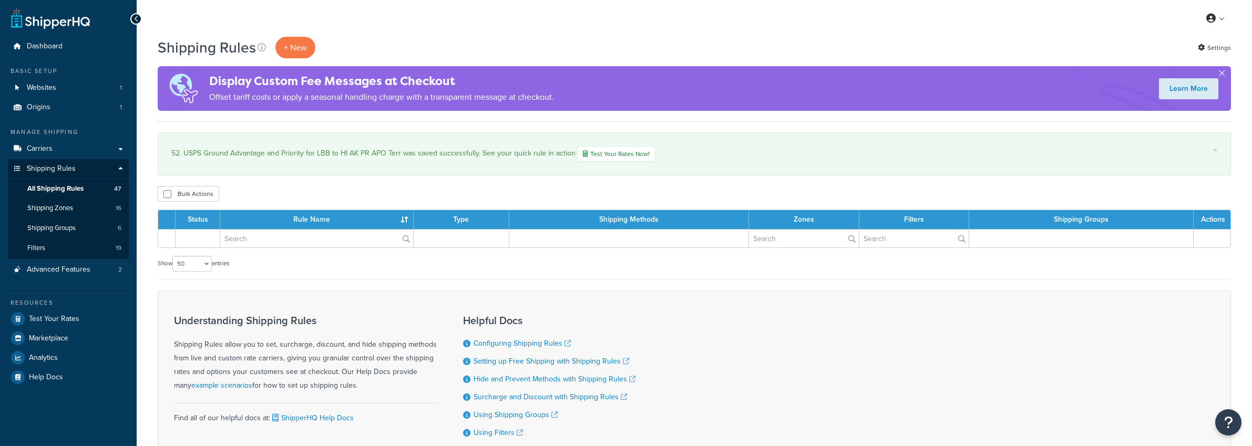
select select "50"
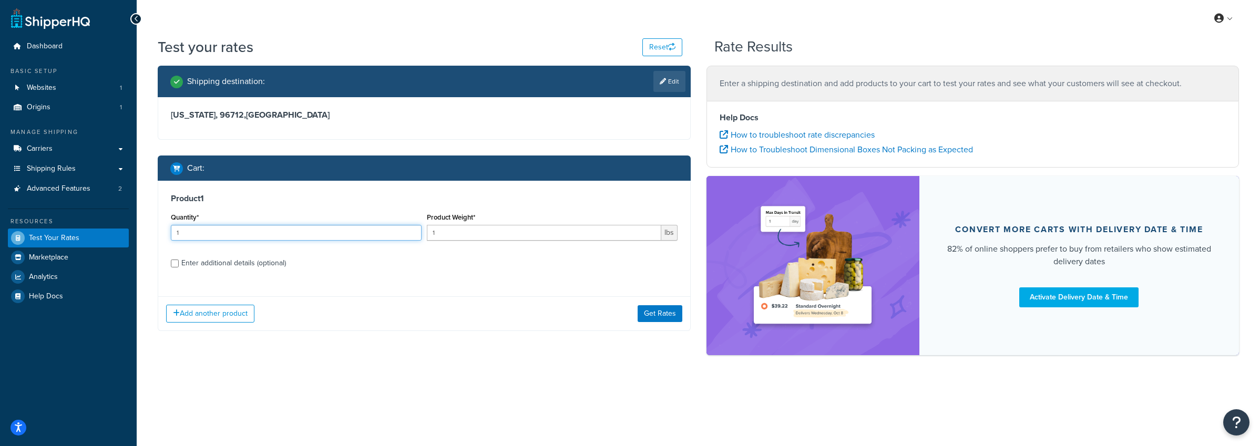
drag, startPoint x: 199, startPoint y: 238, endPoint x: 71, endPoint y: 222, distance: 128.2
click at [71, 222] on div "Dashboard Basic Setup Websites 1 Origins 1 Manage Shipping Carriers Carriers Al…" at bounding box center [630, 223] width 1260 height 446
type input "2"
drag, startPoint x: 375, startPoint y: 227, endPoint x: 335, endPoint y: 220, distance: 40.4
click at [335, 221] on div "Quantity* 2 Product Weight* 1 lbs" at bounding box center [424, 229] width 512 height 38
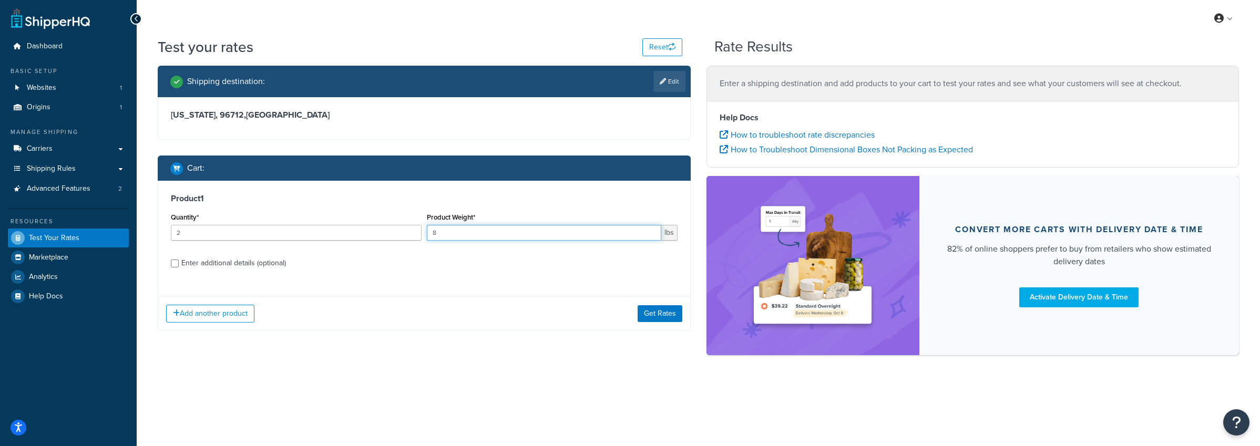
type input "8"
click at [177, 264] on input "Enter additional details (optional)" at bounding box center [175, 264] width 8 height 8
checkbox input "true"
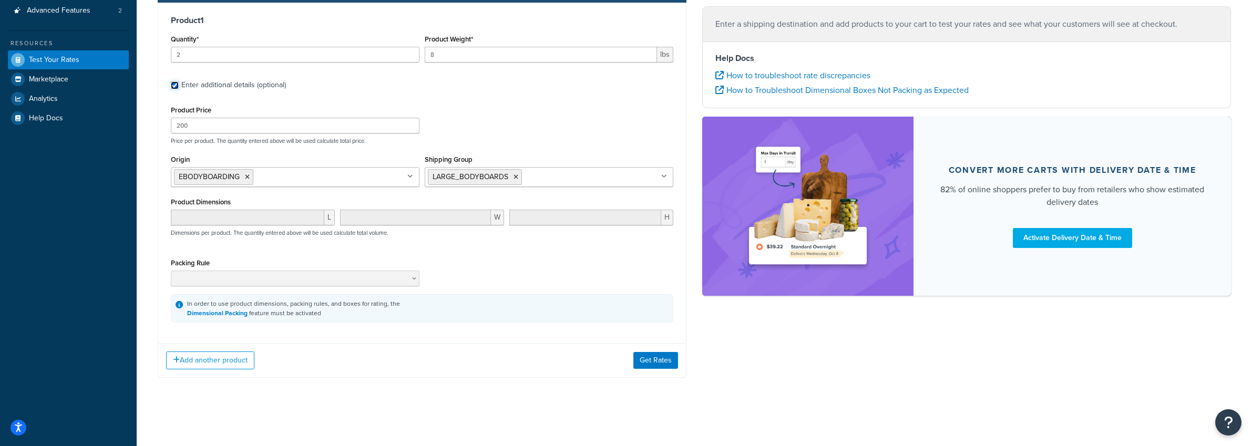
scroll to position [179, 0]
click at [660, 362] on button "Get Rates" at bounding box center [655, 360] width 45 height 17
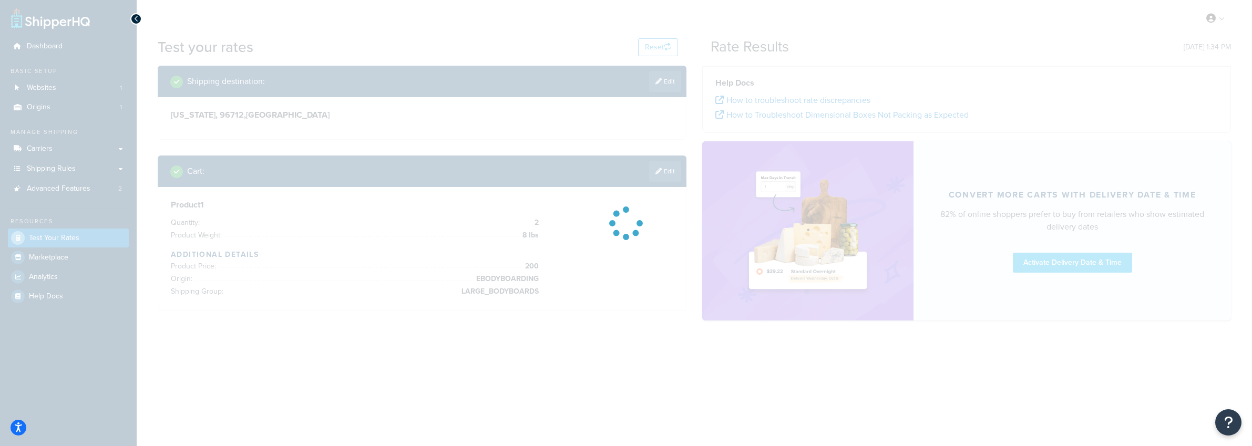
scroll to position [0, 0]
